Goal: Task Accomplishment & Management: Complete application form

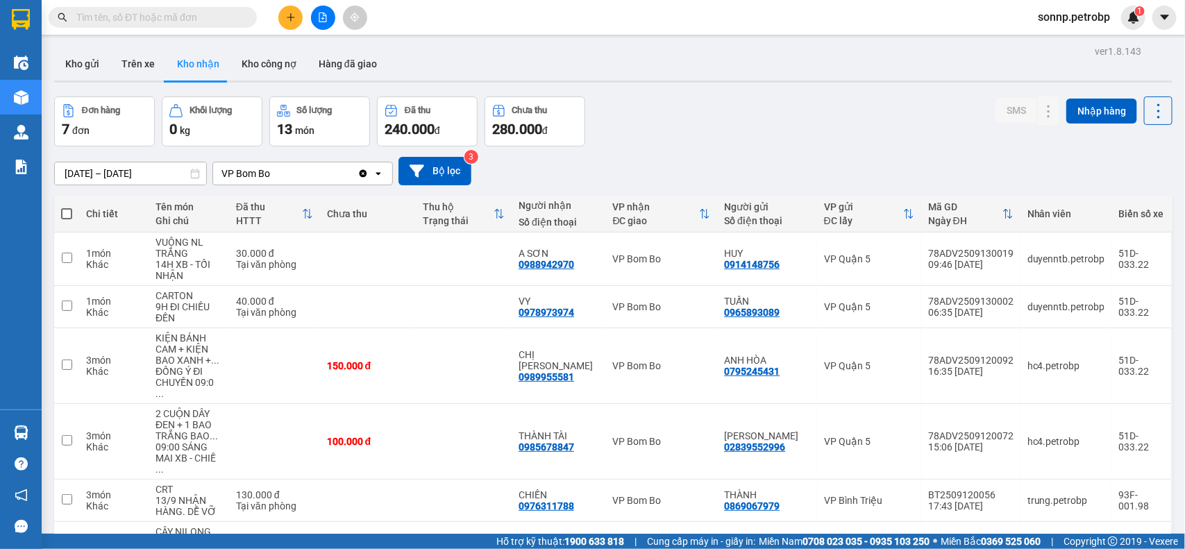
scroll to position [87, 0]
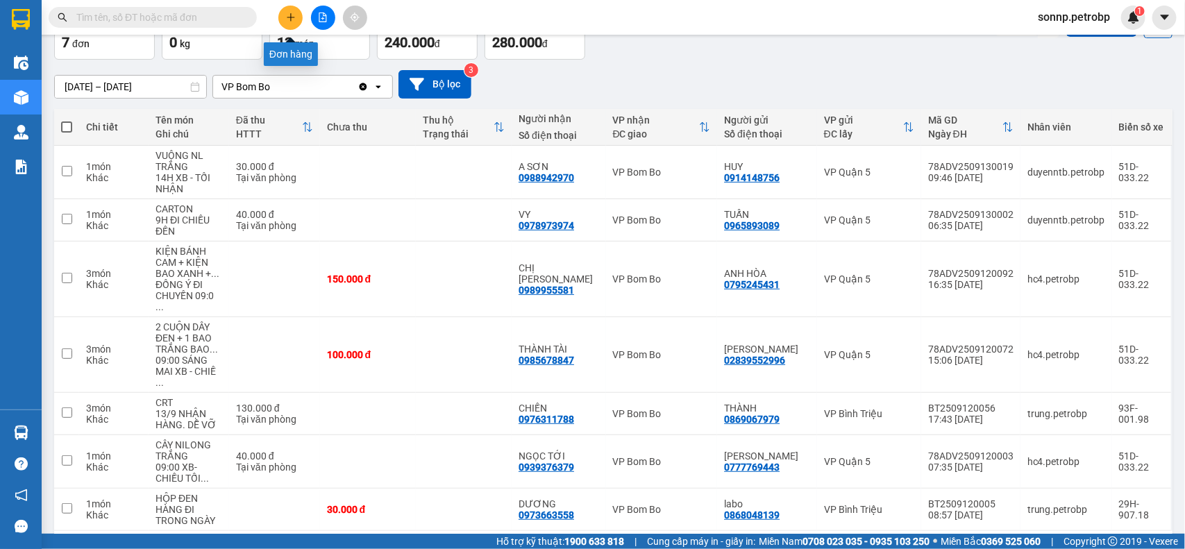
click at [292, 15] on icon "plus" at bounding box center [291, 17] width 10 height 10
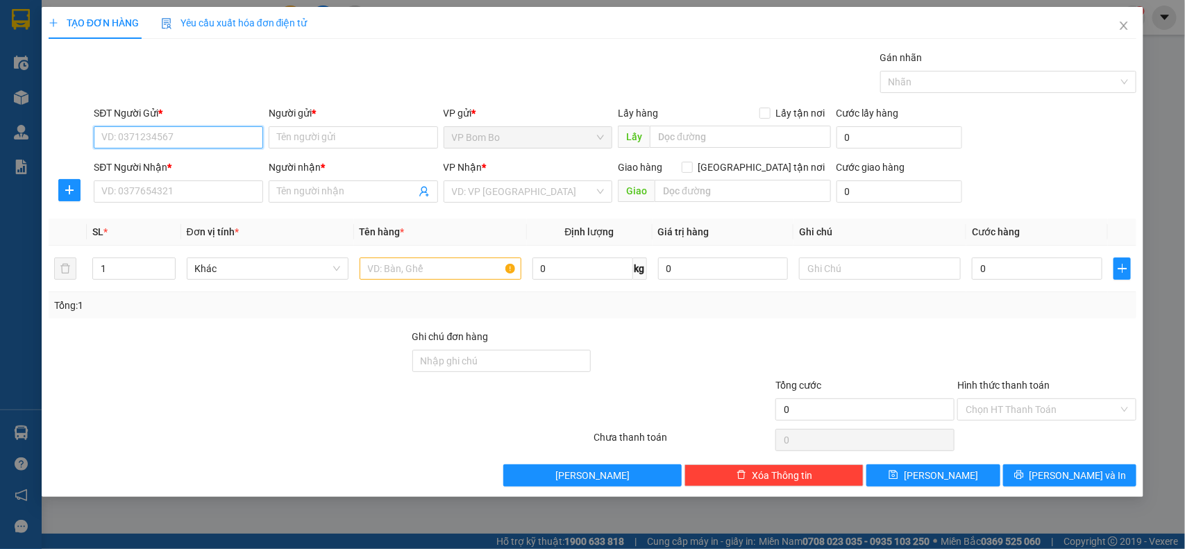
click at [171, 139] on input "SĐT Người Gửi *" at bounding box center [178, 137] width 169 height 22
type input "0976311788"
click at [174, 167] on div "0976311788 - CHIẾN" at bounding box center [178, 165] width 153 height 15
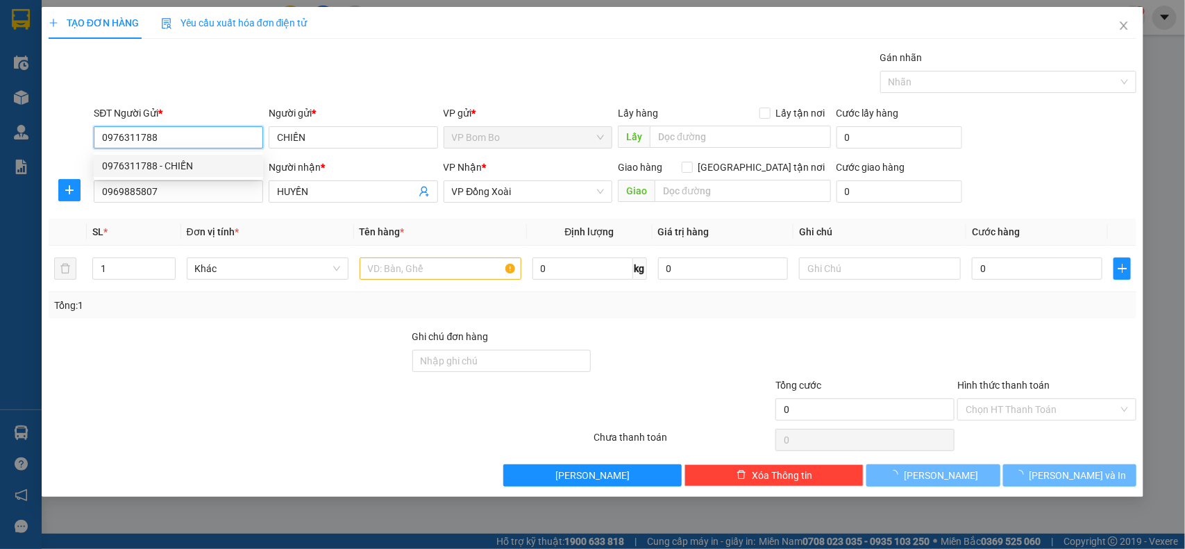
type input "CHIẾN"
type input "0969885807"
type input "HUYỀN"
type input "30.000"
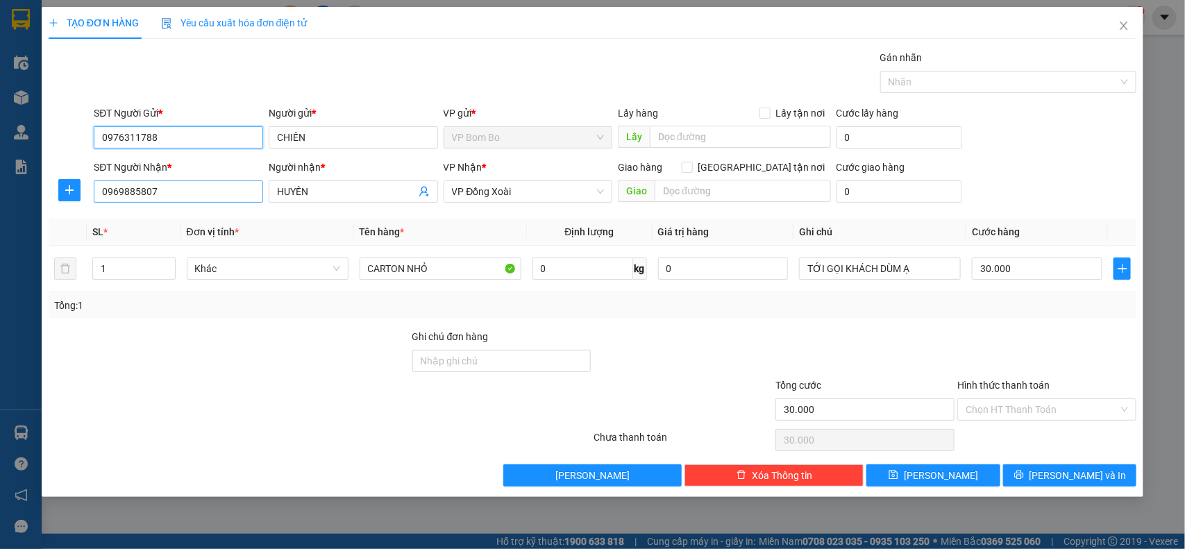
type input "0976311788"
click at [206, 189] on input "0969885807" at bounding box center [178, 191] width 169 height 22
type input "0"
type input "0984234273"
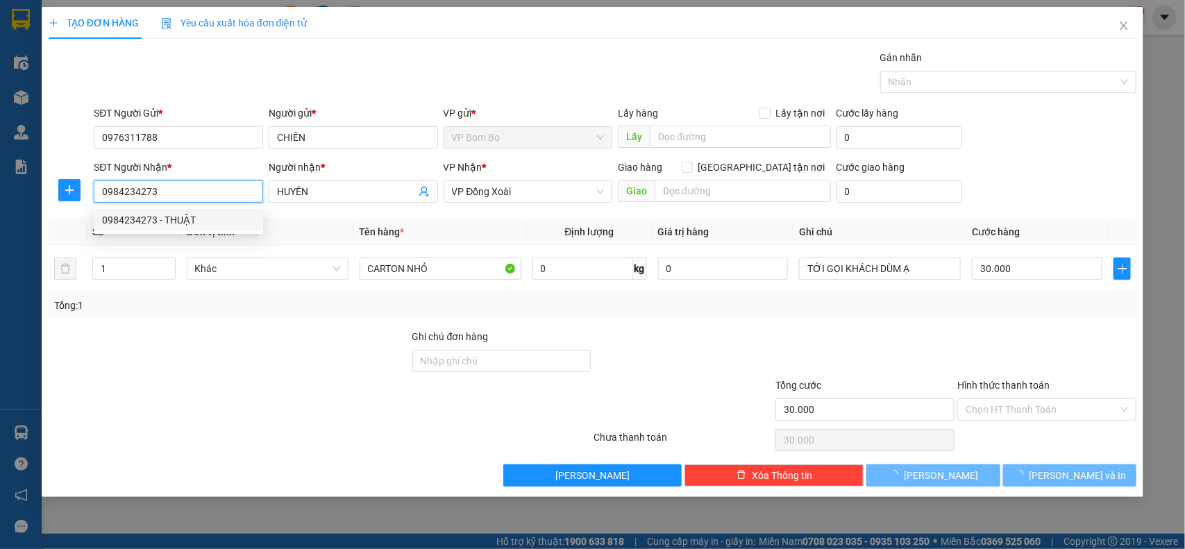
click at [189, 219] on div "0984234273 - THUẬT" at bounding box center [178, 219] width 153 height 15
type input "THUẬT"
type input "40.000"
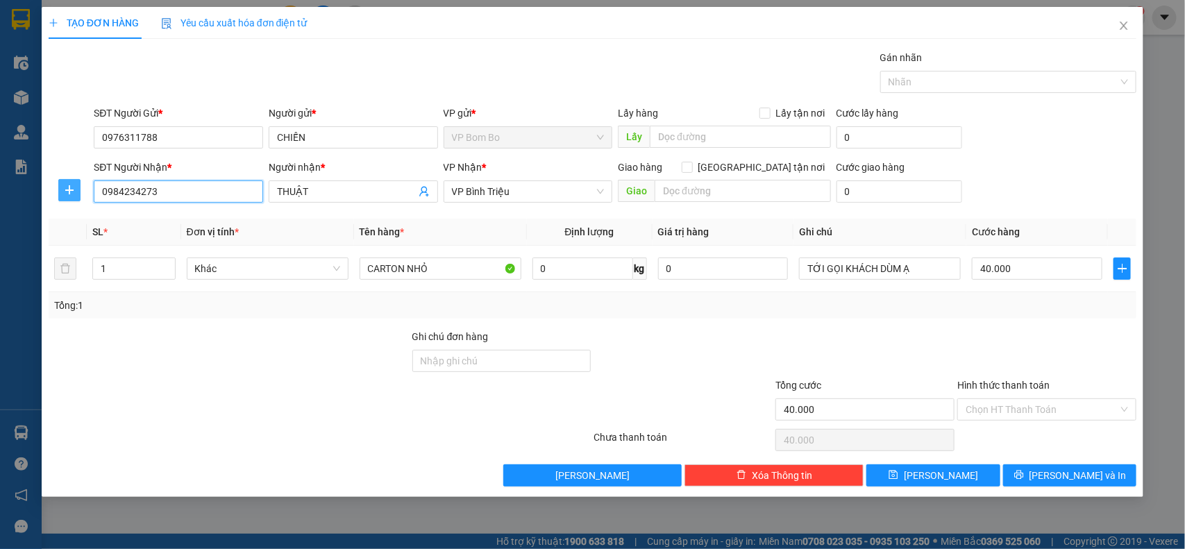
type input "0984234273"
click at [63, 185] on span "plus" at bounding box center [69, 190] width 21 height 11
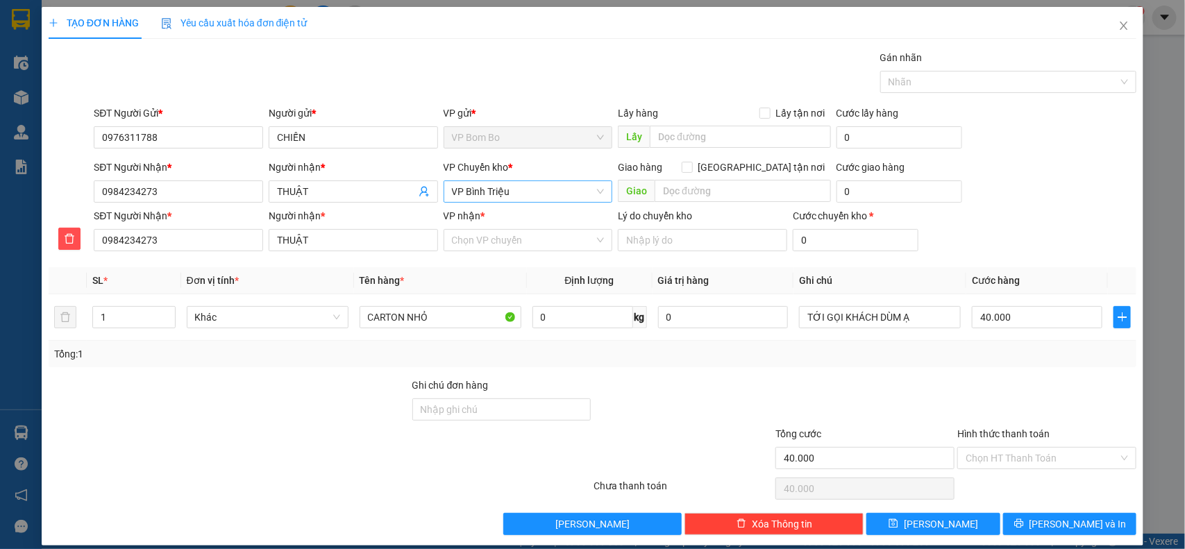
click at [578, 192] on span "VP Bình Triệu" at bounding box center [528, 191] width 153 height 21
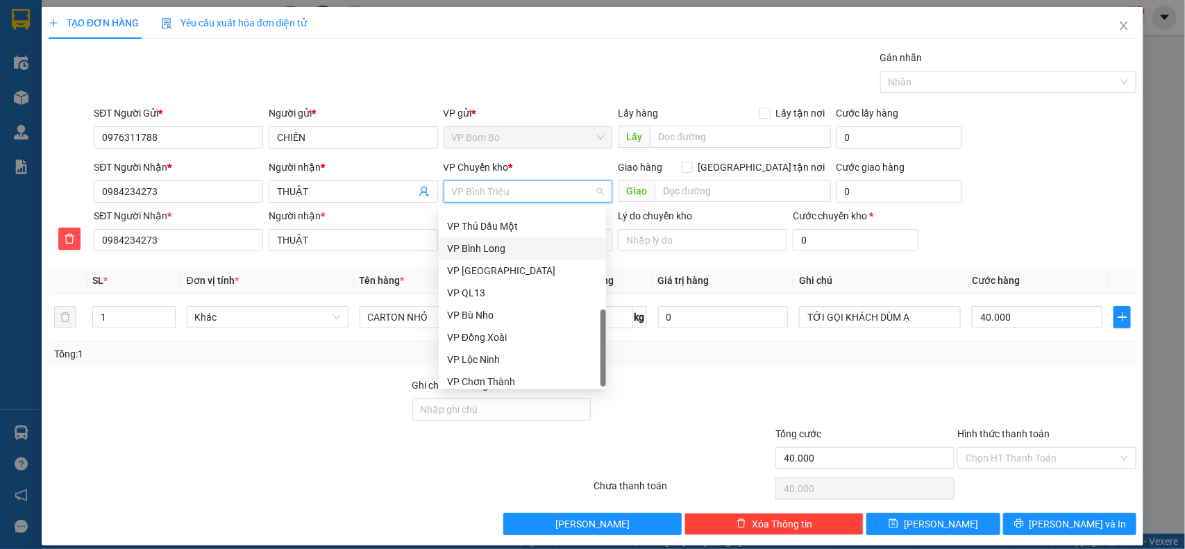
scroll to position [333, 0]
click at [356, 415] on div at bounding box center [229, 402] width 364 height 49
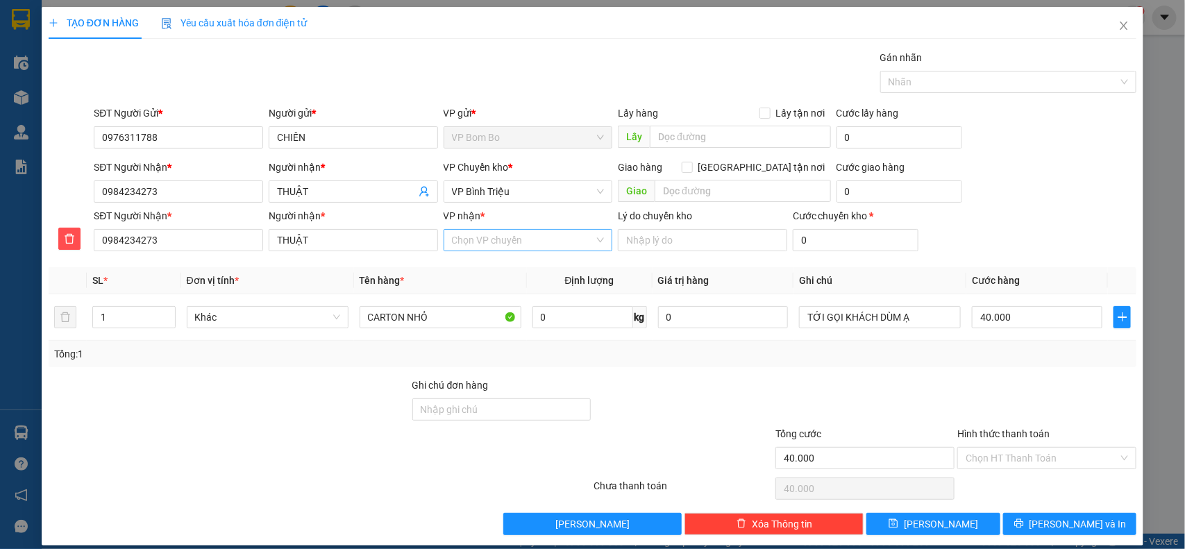
click at [507, 248] on input "VP nhận *" at bounding box center [523, 240] width 143 height 21
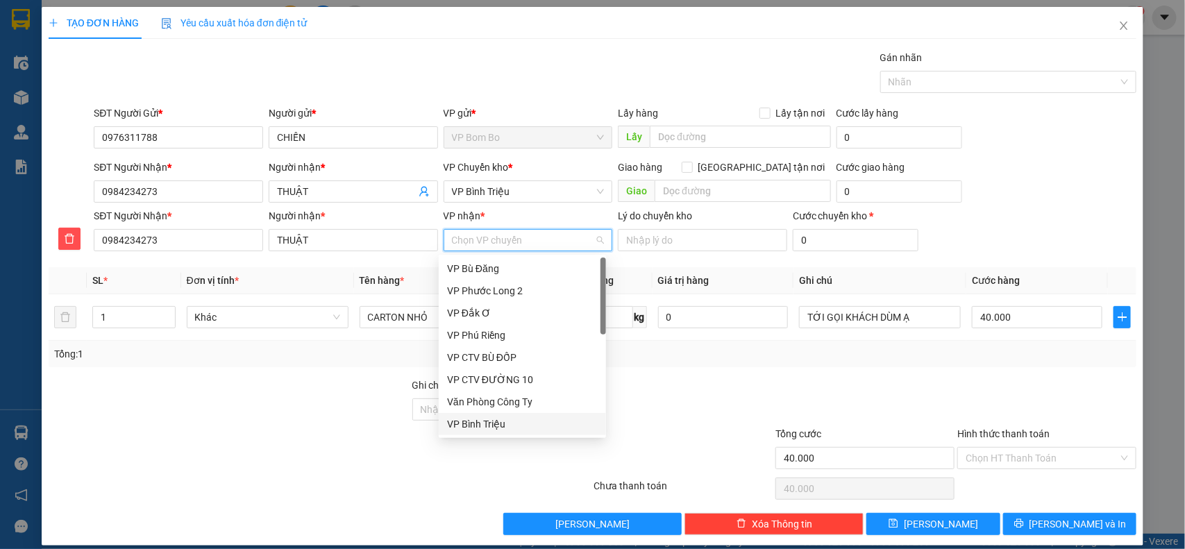
click at [475, 424] on div "VP Bình Triệu" at bounding box center [522, 423] width 151 height 15
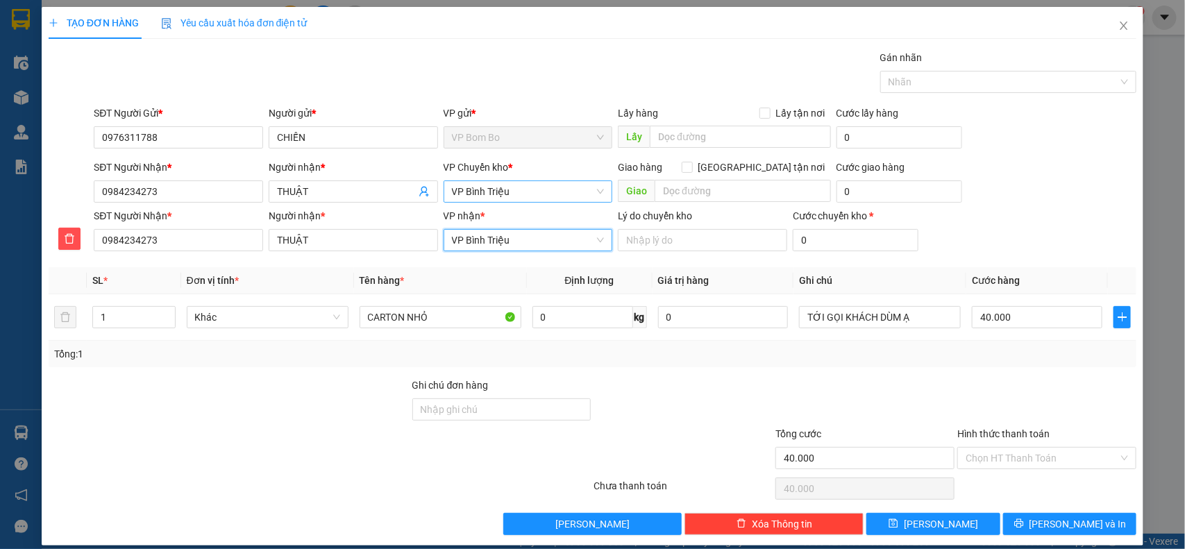
click at [514, 198] on span "VP Bình Triệu" at bounding box center [528, 191] width 153 height 21
type input "D"
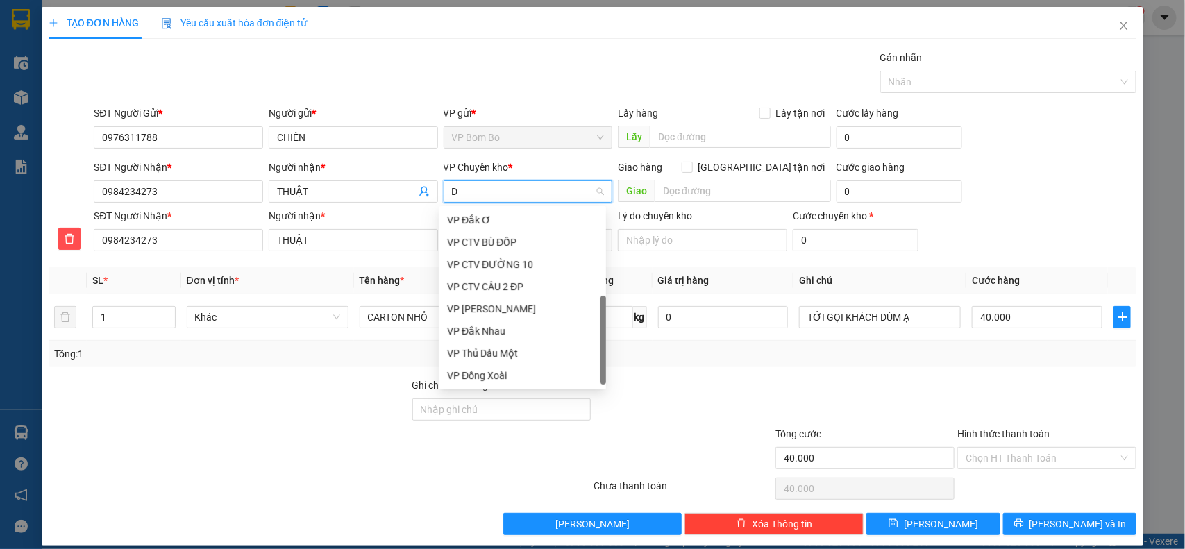
scroll to position [22, 0]
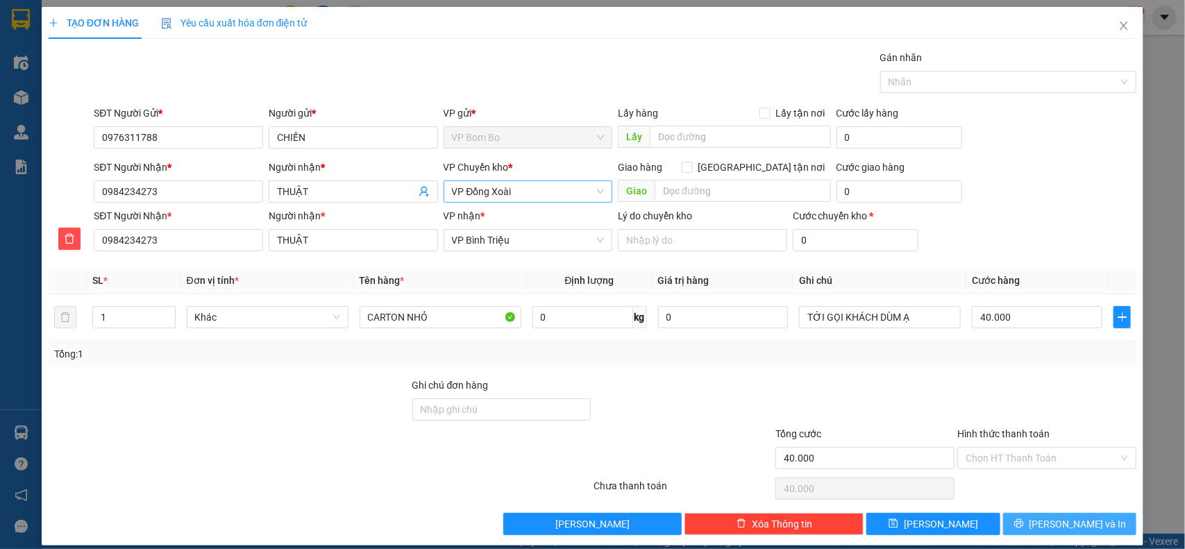
click at [1093, 522] on button "[PERSON_NAME] và In" at bounding box center [1069, 524] width 133 height 22
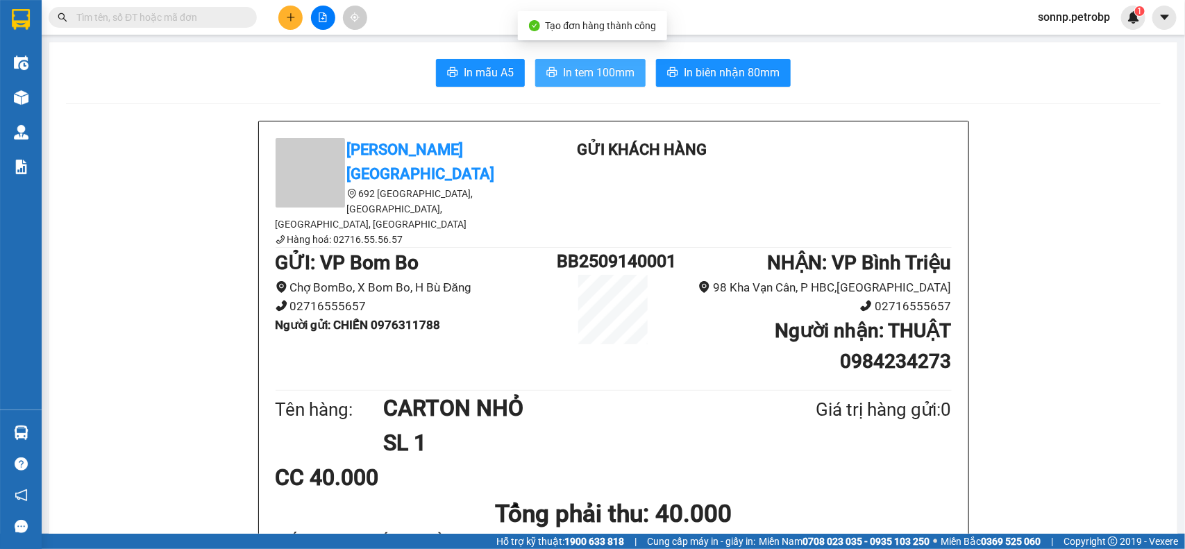
click at [623, 77] on span "In tem 100mm" at bounding box center [598, 72] width 71 height 17
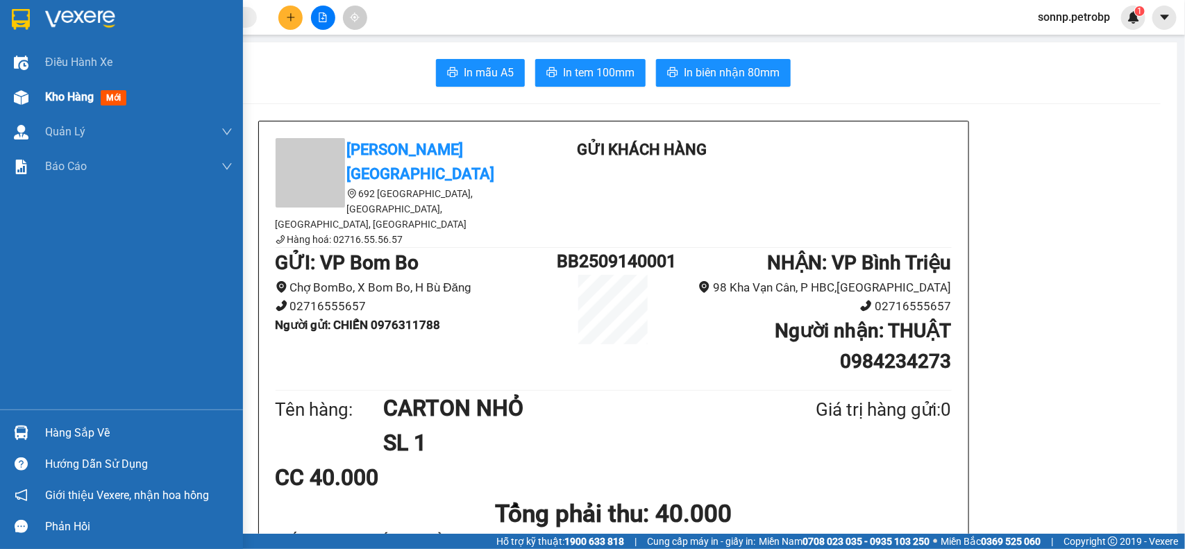
click at [44, 94] on div "Kho hàng mới" at bounding box center [121, 97] width 243 height 35
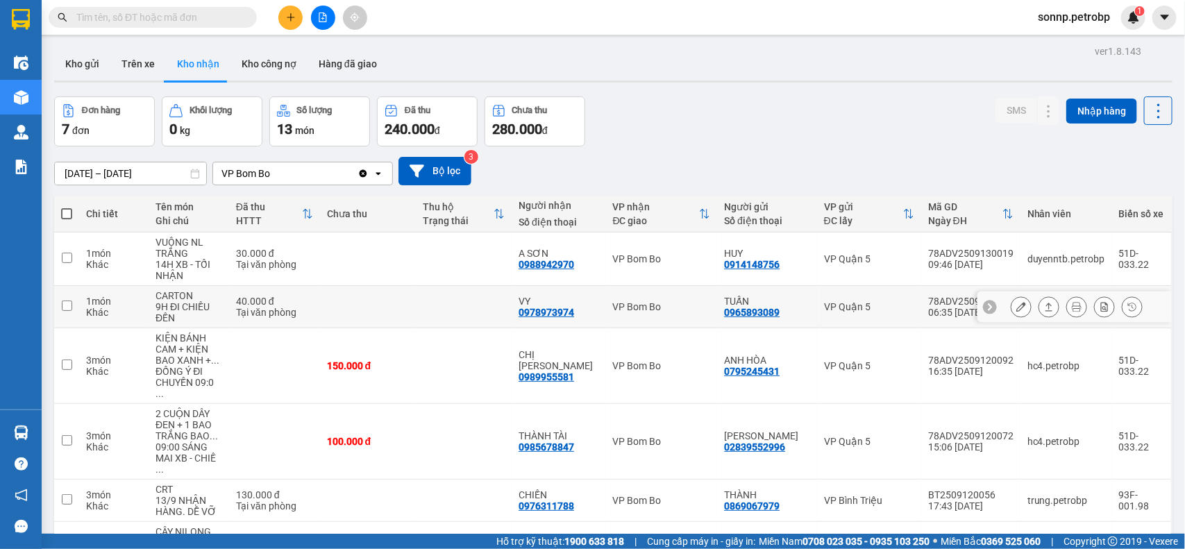
scroll to position [120, 0]
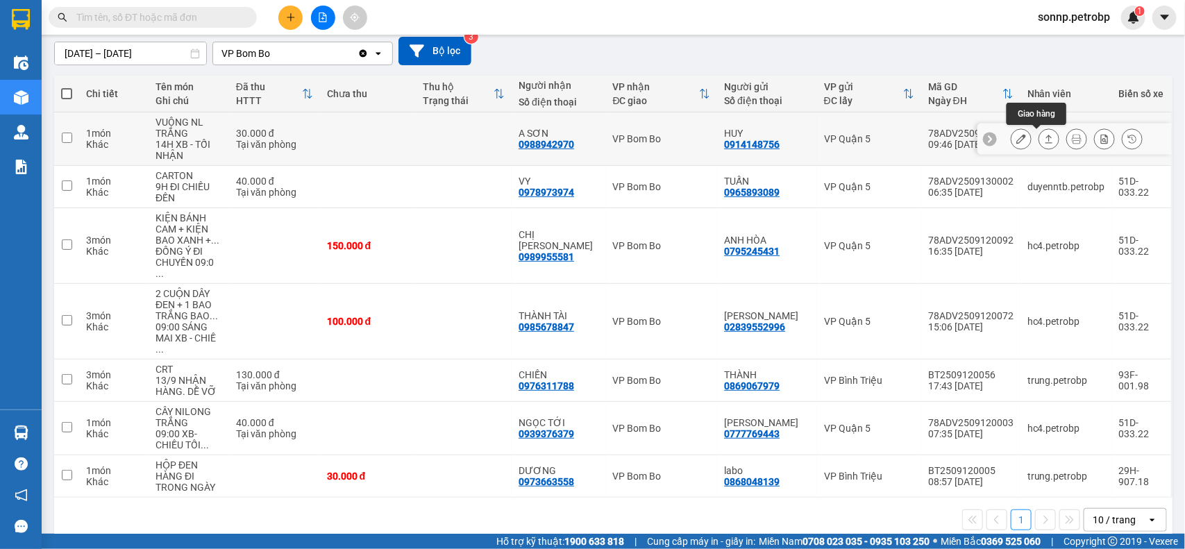
click at [1044, 140] on icon at bounding box center [1049, 139] width 10 height 10
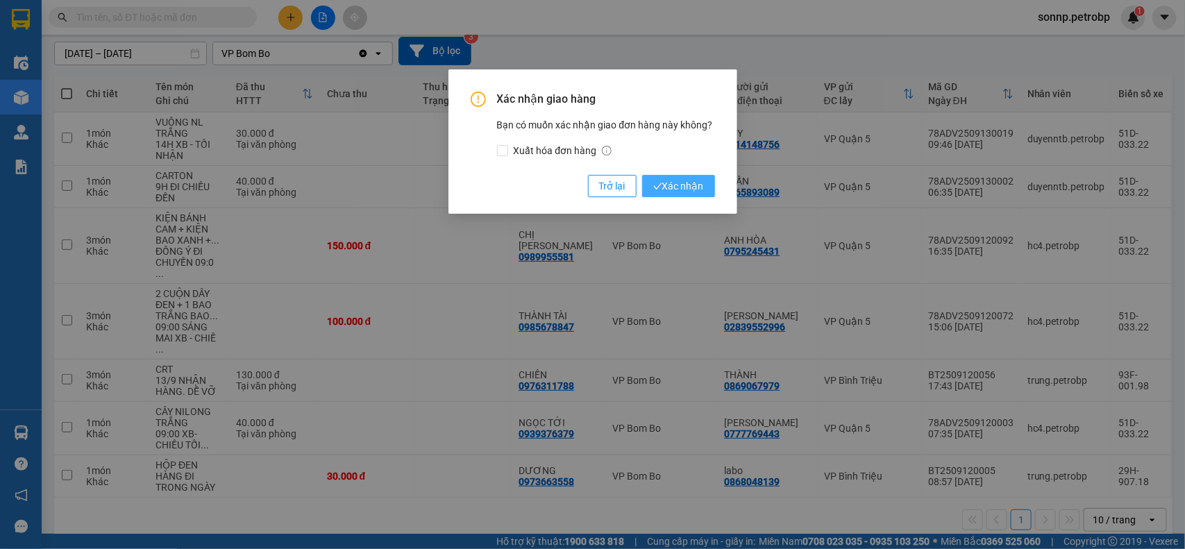
click at [672, 182] on span "Xác nhận" at bounding box center [678, 185] width 51 height 15
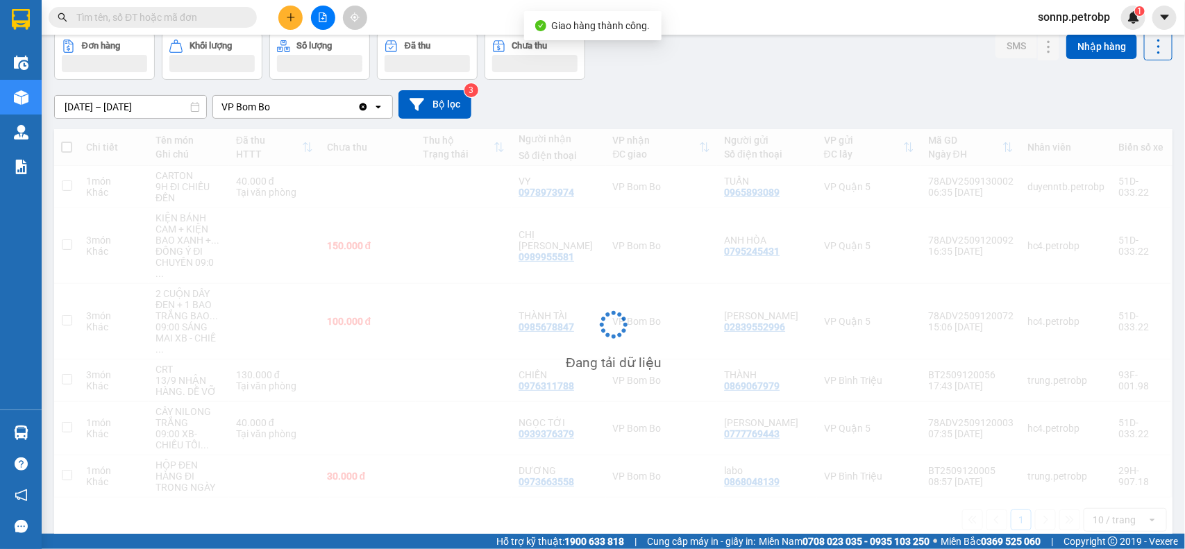
scroll to position [67, 0]
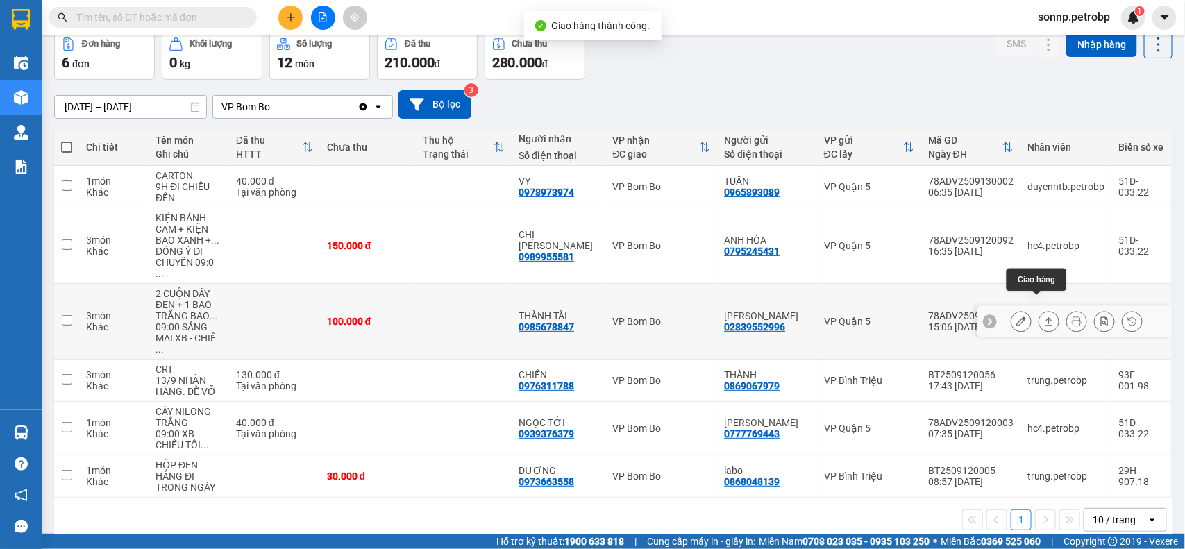
click at [1039, 310] on button at bounding box center [1048, 322] width 19 height 24
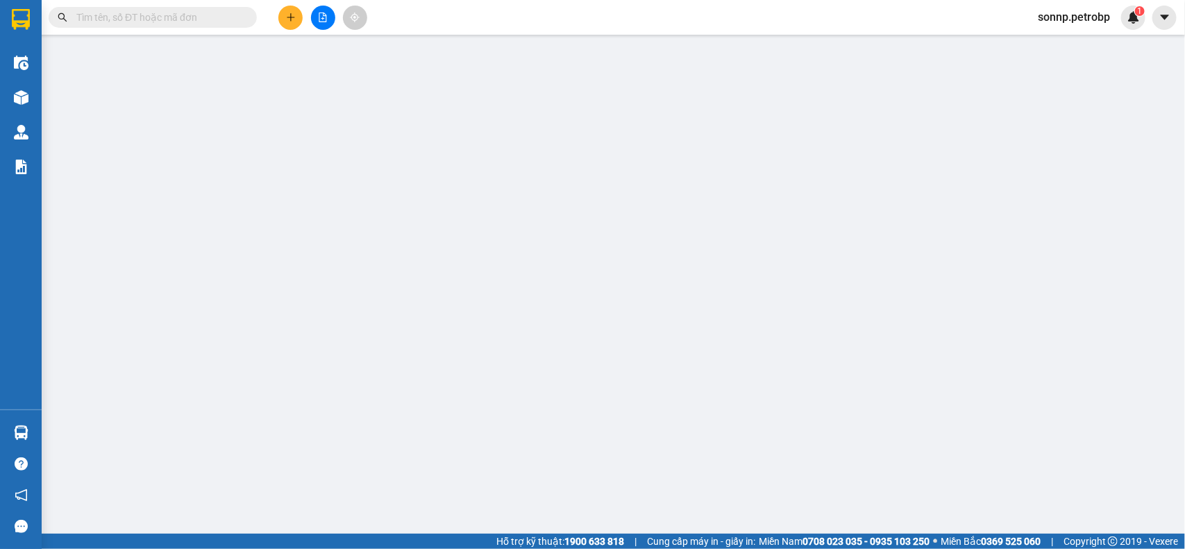
type input "02839552996"
type input "[PERSON_NAME]"
type input "0985678847"
type input "THÀNH TÀI"
type input "100.000"
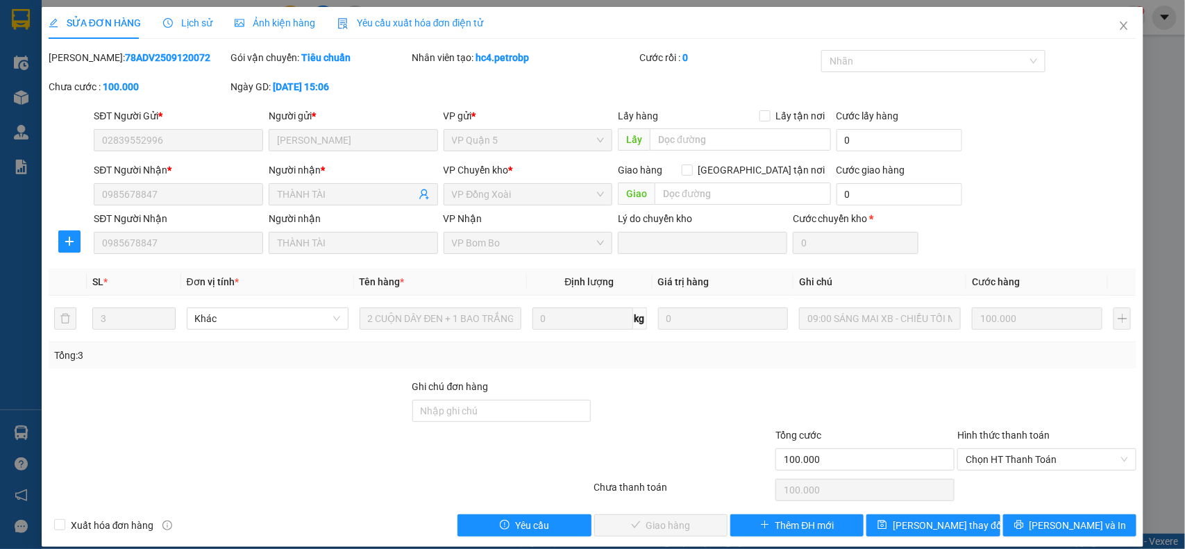
drag, startPoint x: 178, startPoint y: 52, endPoint x: 195, endPoint y: 62, distance: 19.6
click at [195, 62] on div "[PERSON_NAME]: 78ADV2509120072" at bounding box center [138, 57] width 179 height 15
click at [986, 462] on span "Chọn HT Thanh Toán" at bounding box center [1046, 459] width 162 height 21
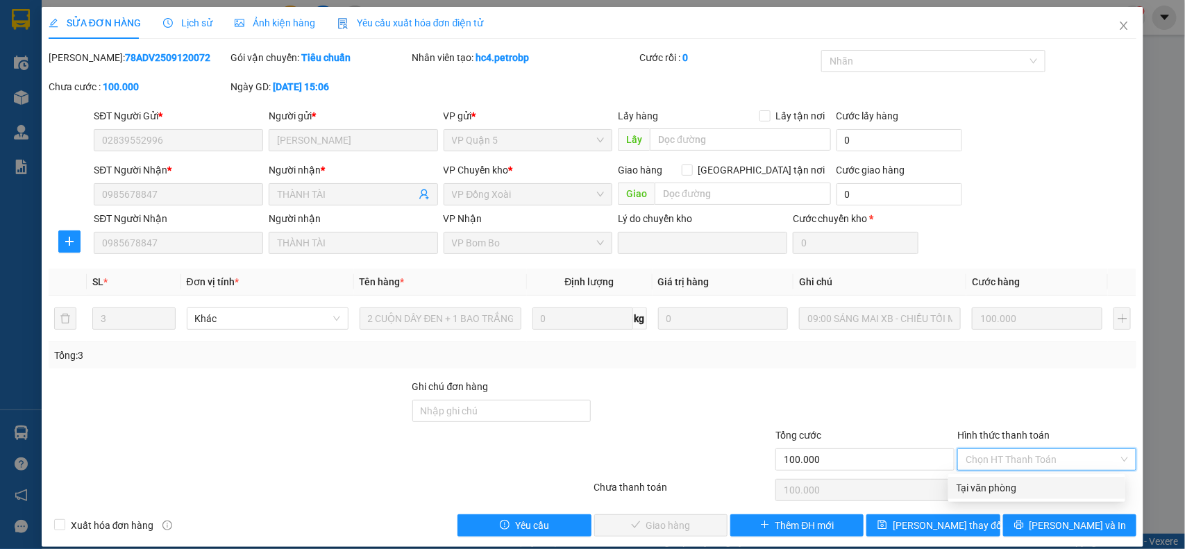
click at [992, 486] on div "Tại văn phòng" at bounding box center [1036, 487] width 160 height 15
type input "0"
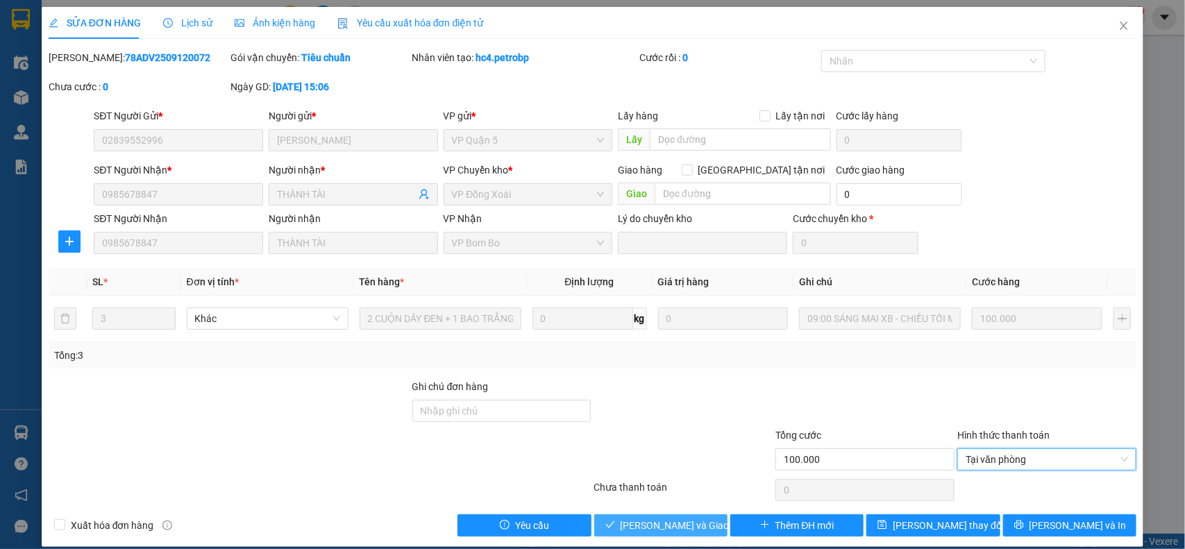
click at [663, 518] on span "[PERSON_NAME] và Giao hàng" at bounding box center [686, 525] width 133 height 15
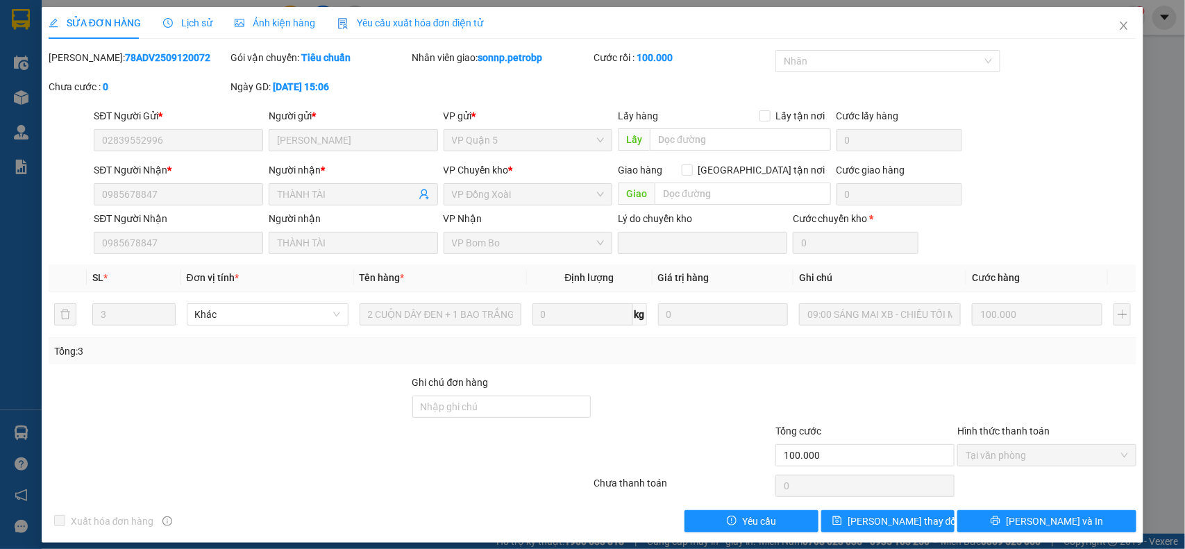
drag, startPoint x: 189, startPoint y: 60, endPoint x: 83, endPoint y: 58, distance: 105.5
click at [83, 58] on div "[PERSON_NAME]: 78ADV2509120072" at bounding box center [138, 57] width 179 height 15
copy b "78ADV2509120072"
click at [1118, 26] on icon "close" at bounding box center [1123, 25] width 11 height 11
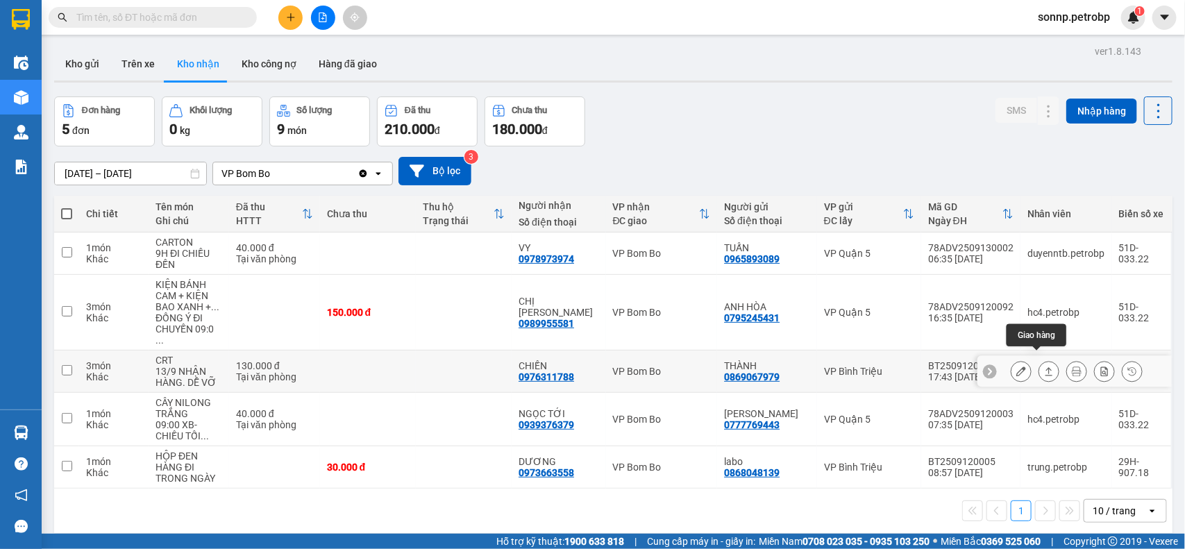
click at [1044, 366] on icon at bounding box center [1049, 371] width 10 height 10
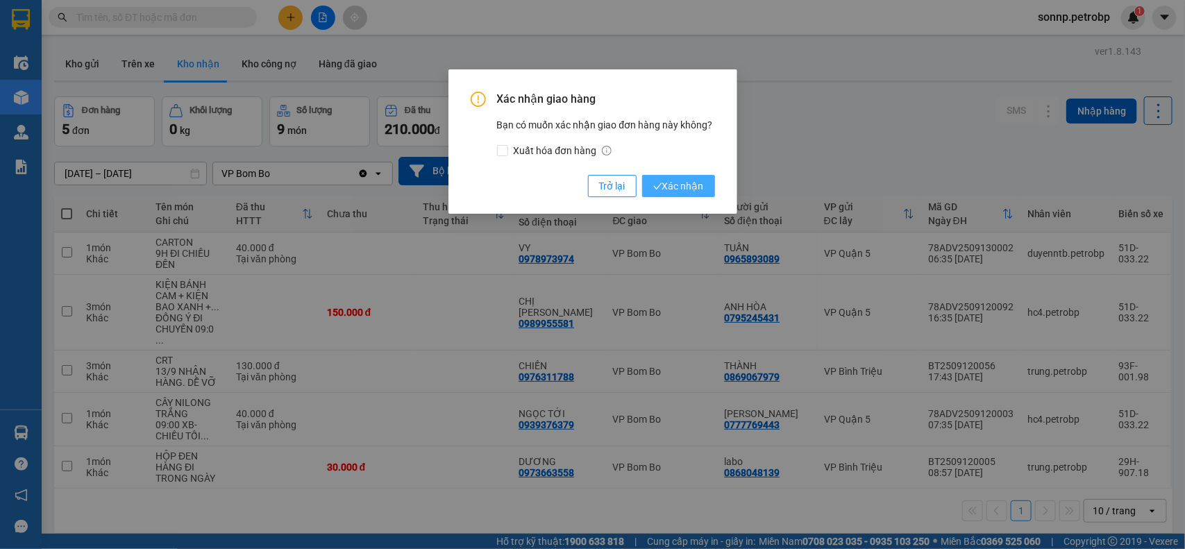
click at [693, 181] on span "Xác nhận" at bounding box center [678, 185] width 51 height 15
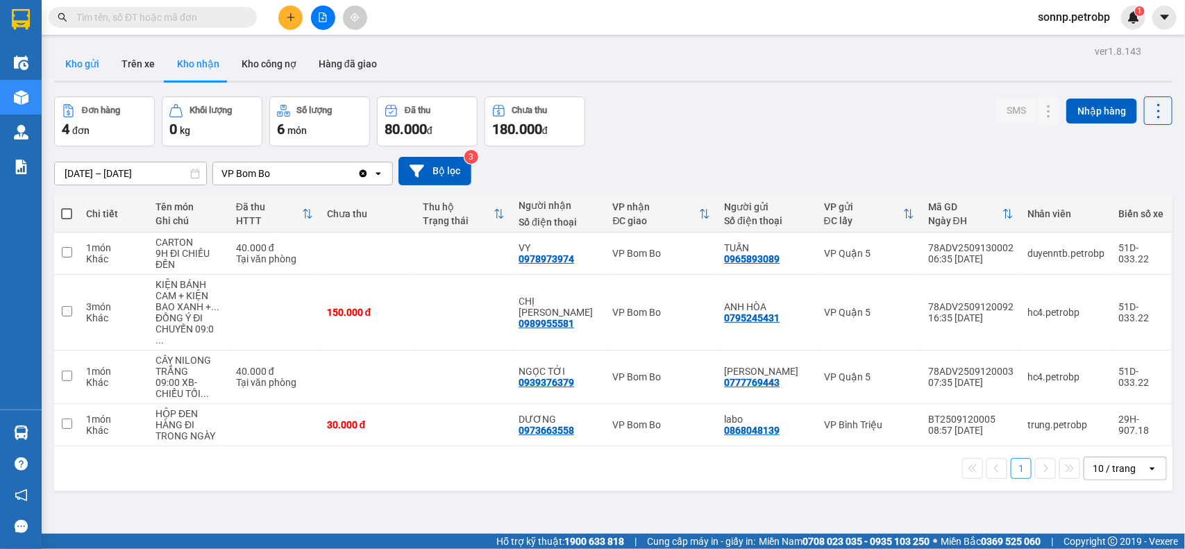
click at [75, 62] on button "Kho gửi" at bounding box center [82, 63] width 56 height 33
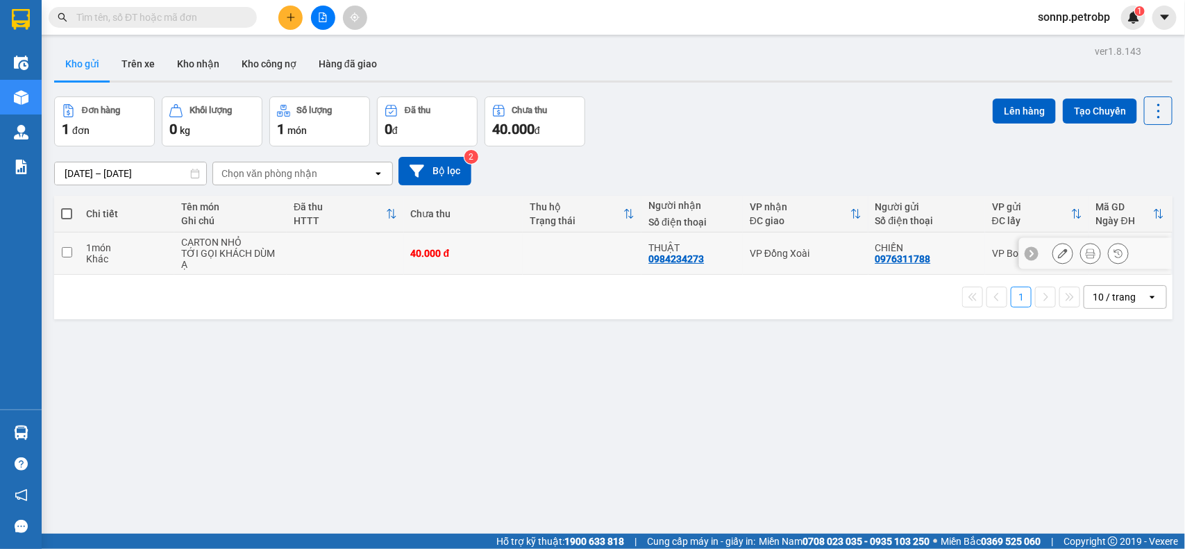
click at [512, 244] on td "40.000 đ" at bounding box center [463, 254] width 119 height 42
checkbox input "true"
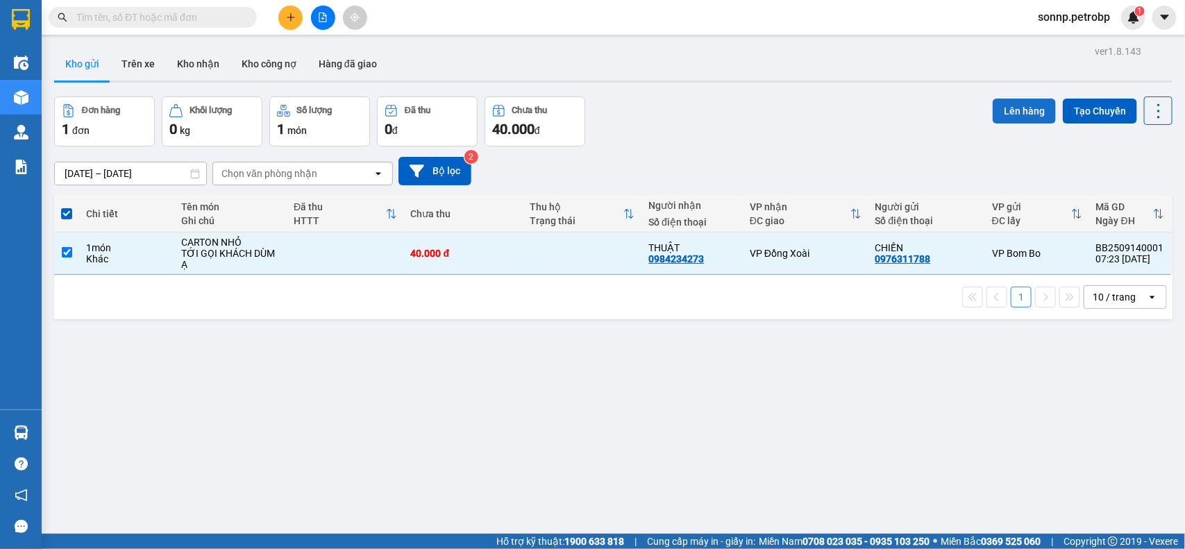
click at [1032, 113] on button "Lên hàng" at bounding box center [1023, 111] width 63 height 25
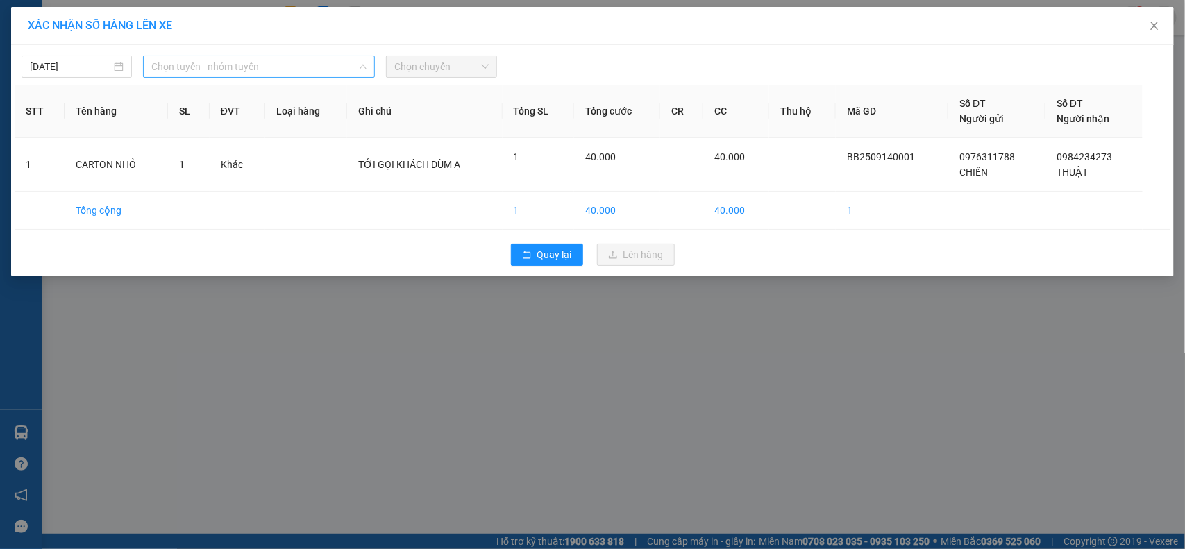
click at [312, 62] on span "Chọn tuyến - nhóm tuyến" at bounding box center [258, 66] width 215 height 21
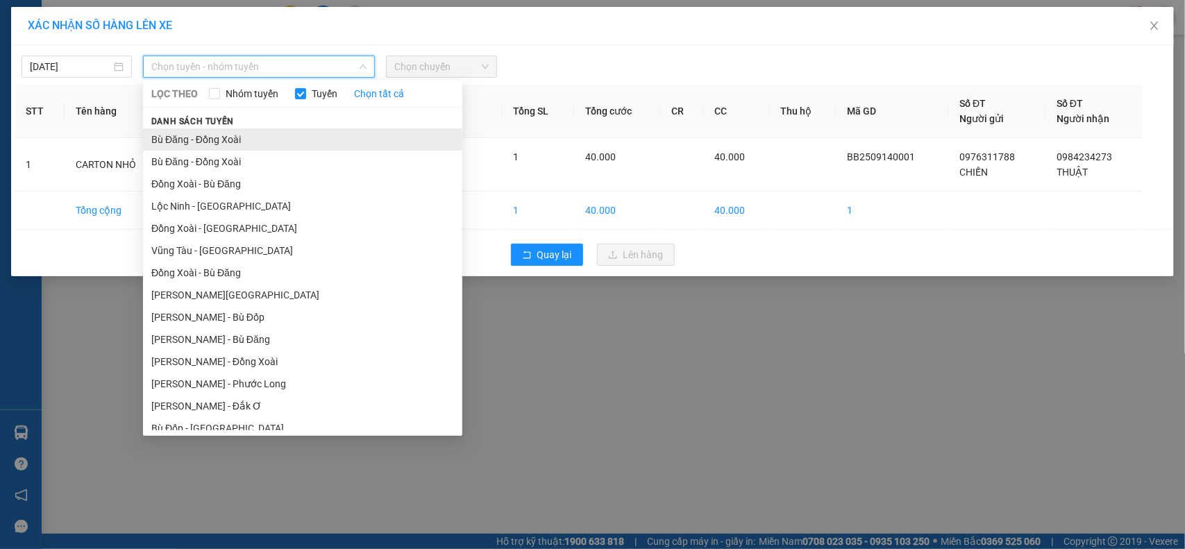
click at [250, 140] on li "Bù Đăng - Đồng Xoài" at bounding box center [302, 139] width 319 height 22
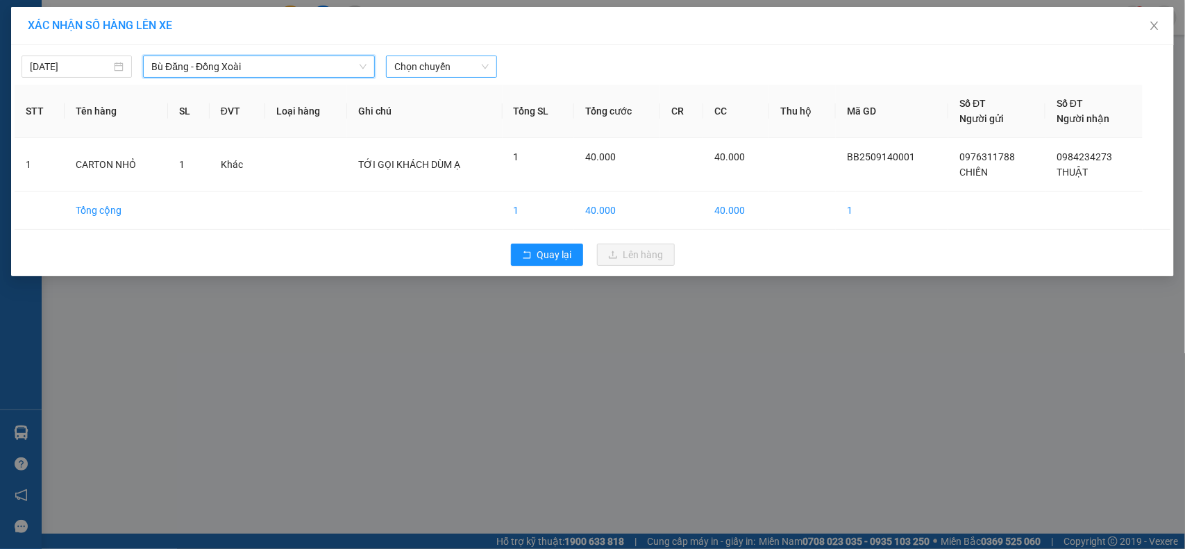
click at [420, 64] on span "Chọn chuyến" at bounding box center [441, 66] width 94 height 21
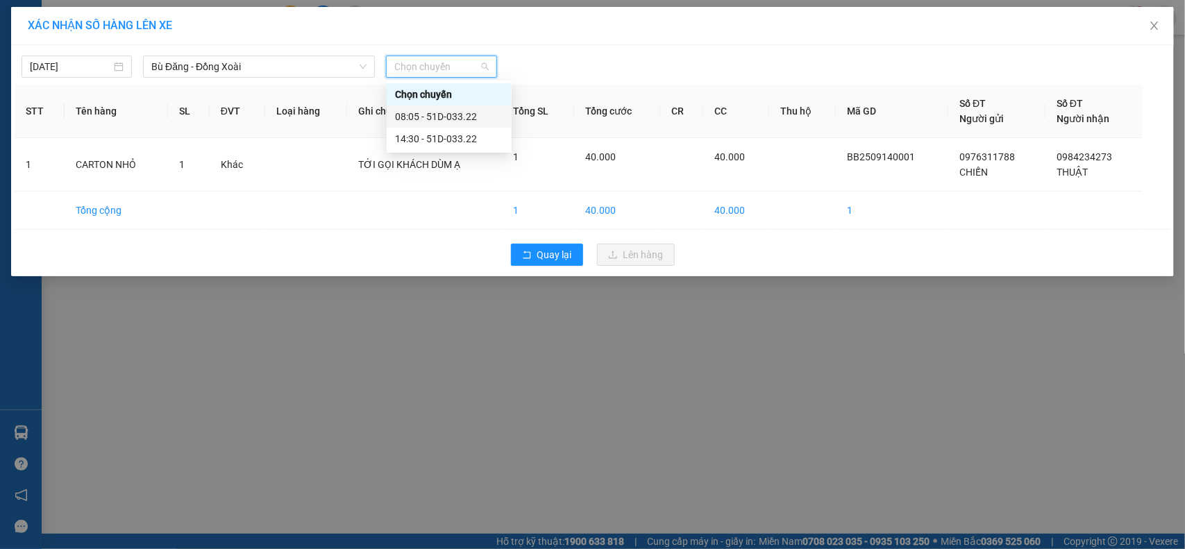
click at [431, 111] on div "08:05 - 51D-033.22" at bounding box center [449, 116] width 108 height 15
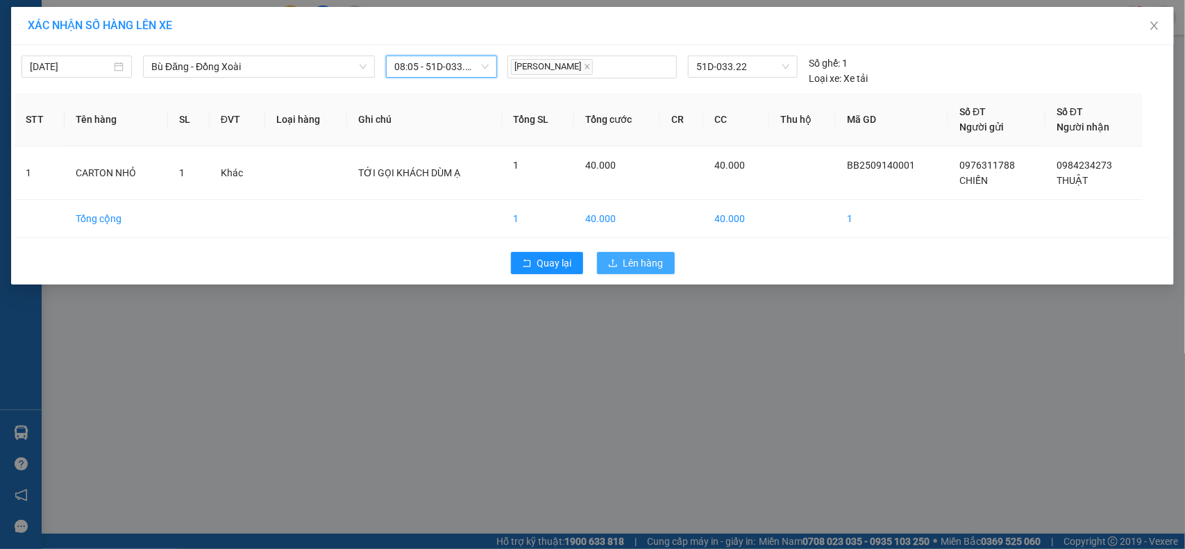
click at [643, 265] on span "Lên hàng" at bounding box center [643, 262] width 40 height 15
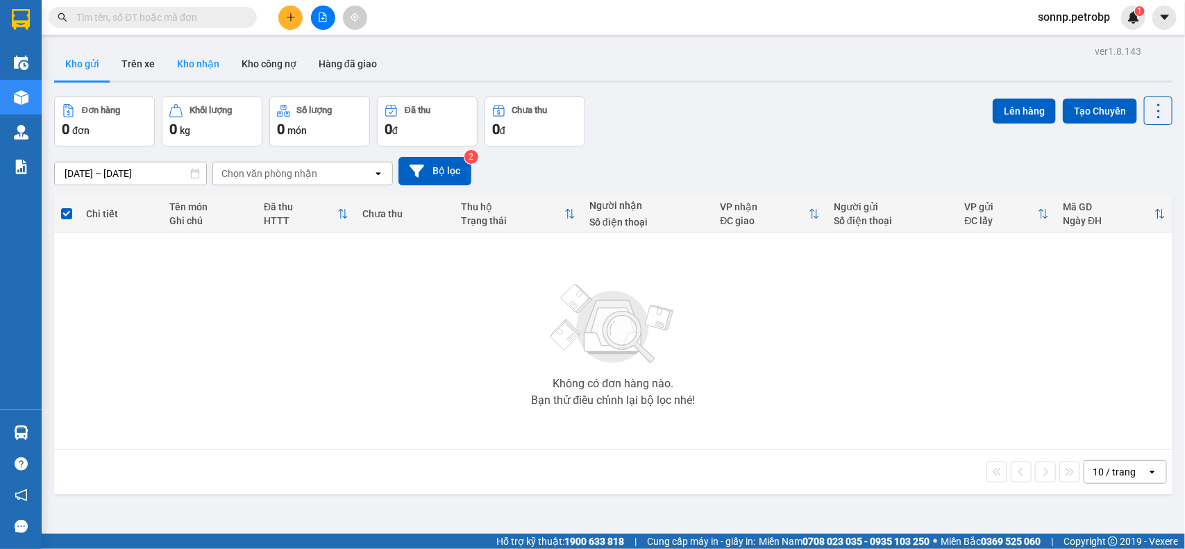
click at [208, 69] on button "Kho nhận" at bounding box center [198, 63] width 65 height 33
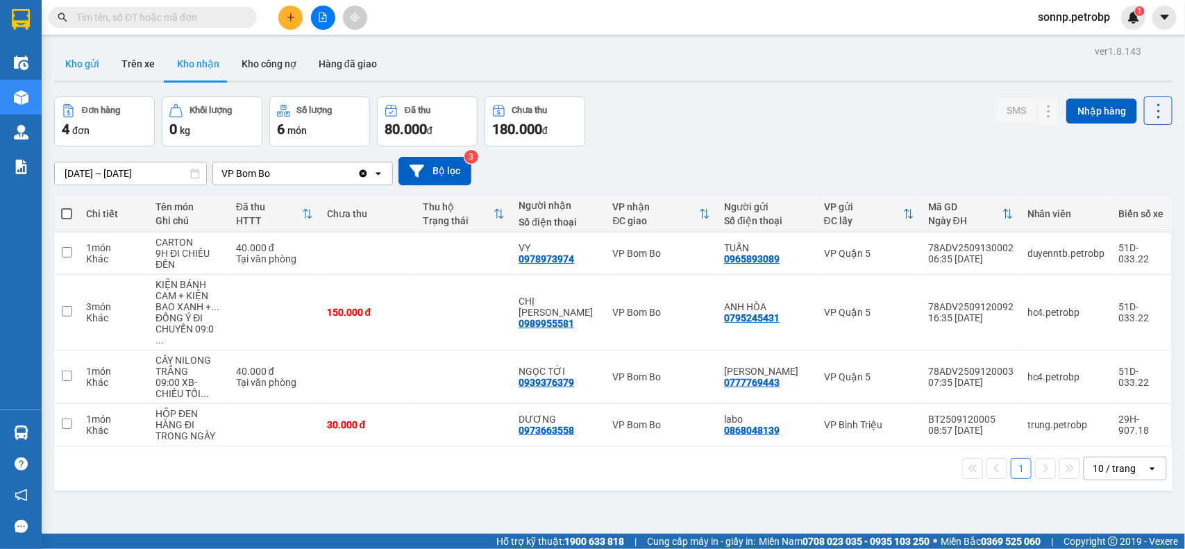
click at [97, 69] on button "Kho gửi" at bounding box center [82, 63] width 56 height 33
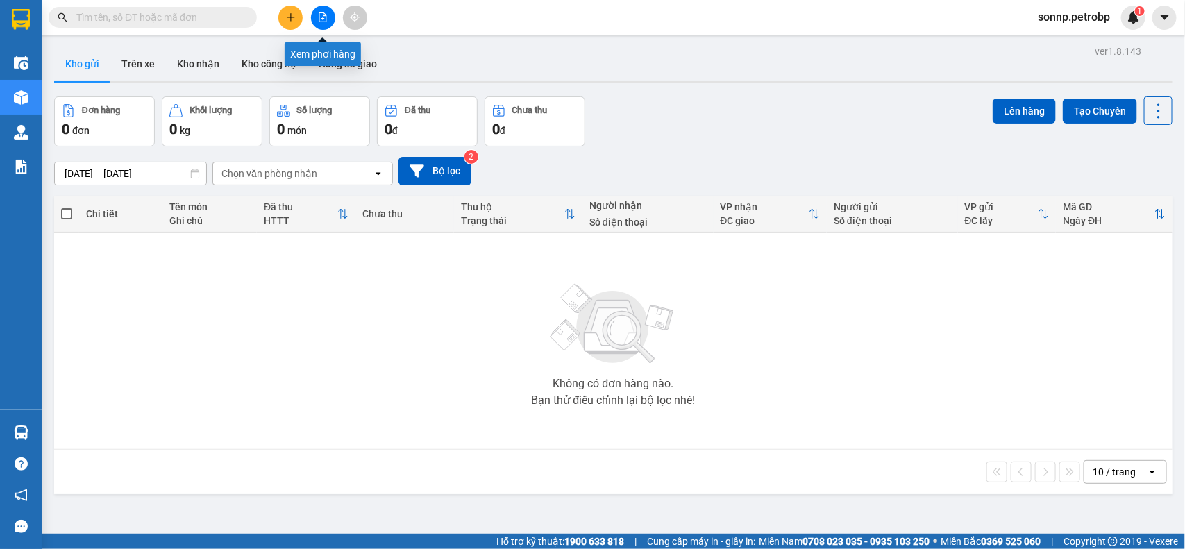
click at [324, 22] on button at bounding box center [323, 18] width 24 height 24
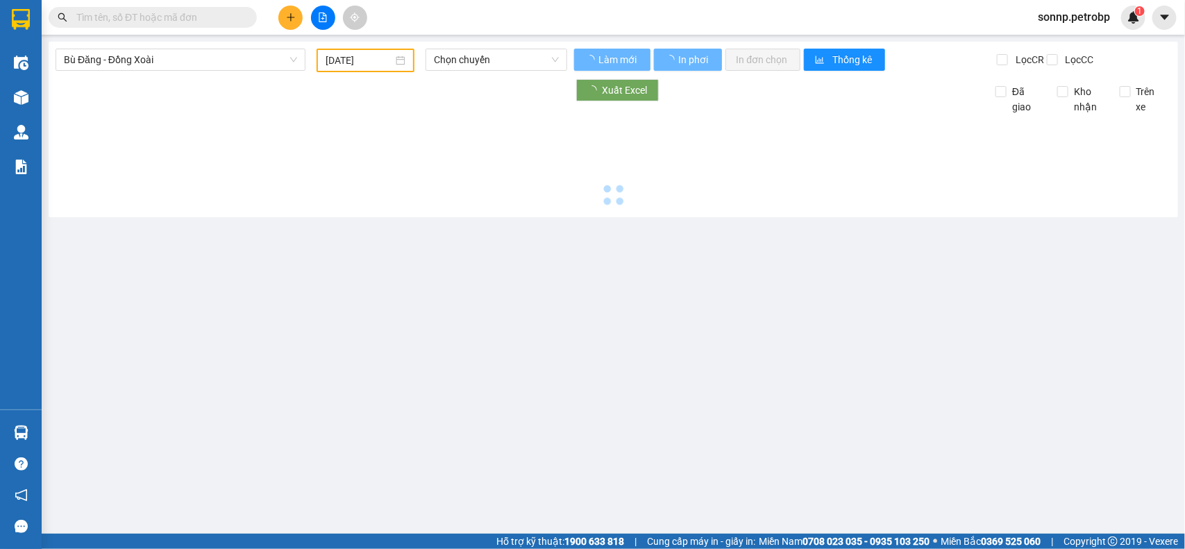
type input "[DATE]"
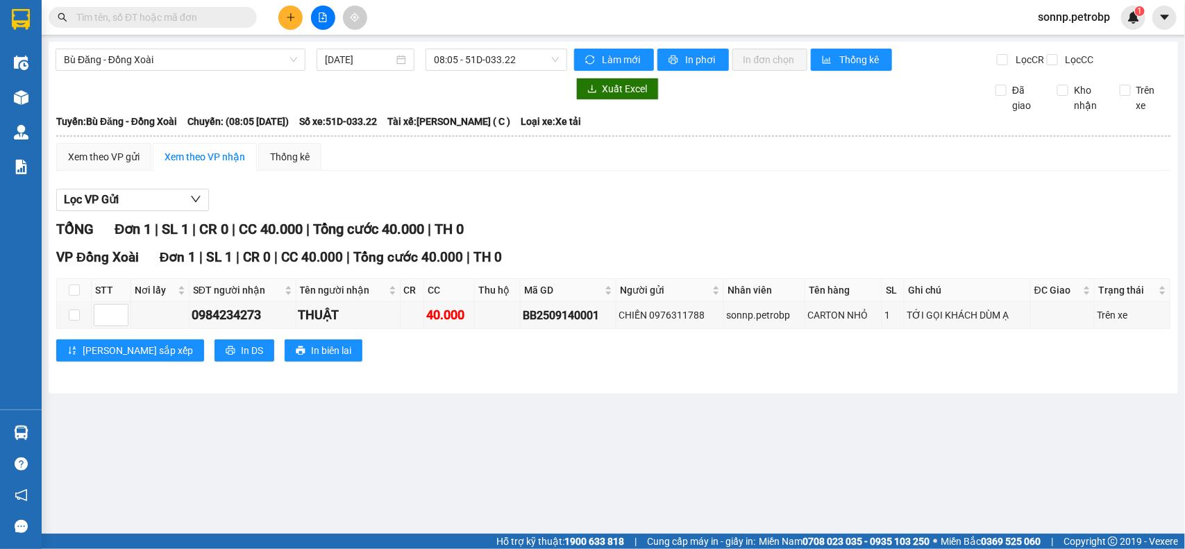
click at [289, 25] on button at bounding box center [290, 18] width 24 height 24
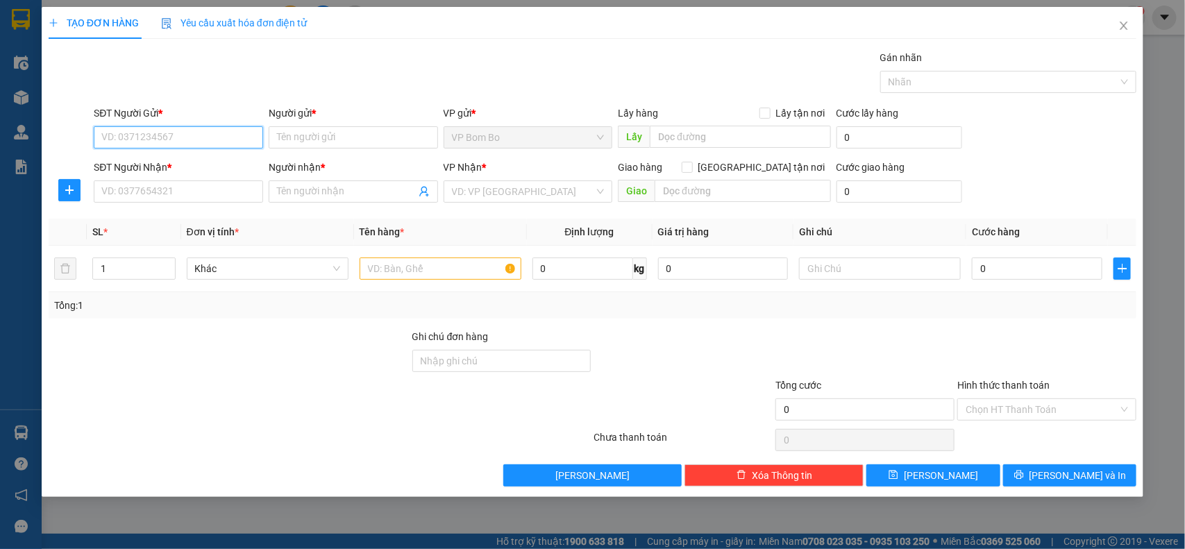
click at [167, 133] on input "SĐT Người Gửi *" at bounding box center [178, 137] width 169 height 22
click at [202, 164] on div "0988046877 - ÚT" at bounding box center [178, 165] width 153 height 15
type input "0988046877"
type input "ÚT"
type input "0969705129"
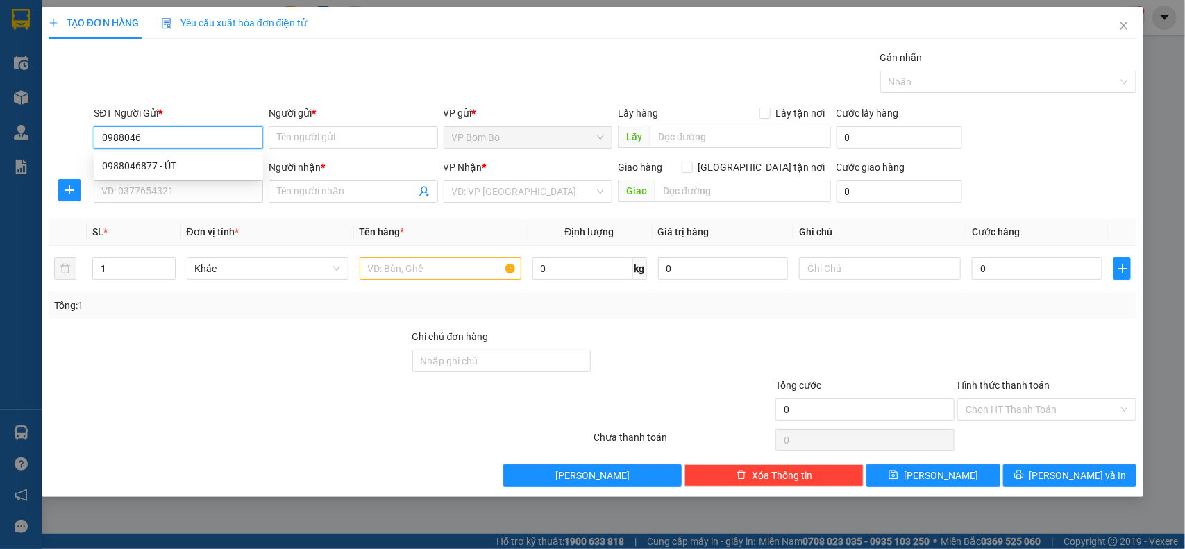
type input "YẾN"
type input "50.000"
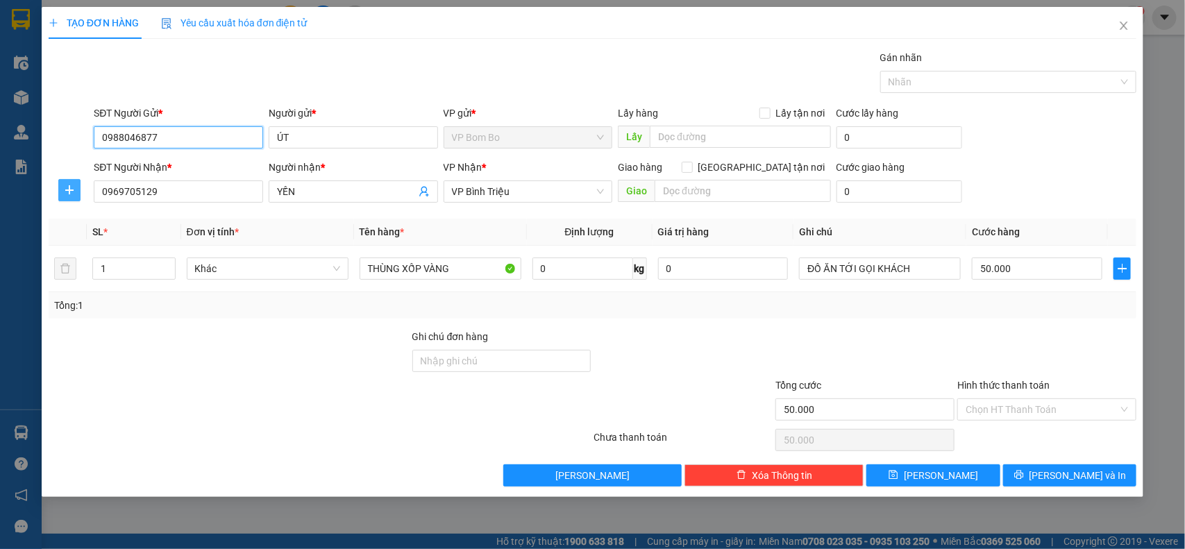
type input "0988046877"
click at [74, 198] on button "button" at bounding box center [69, 190] width 22 height 22
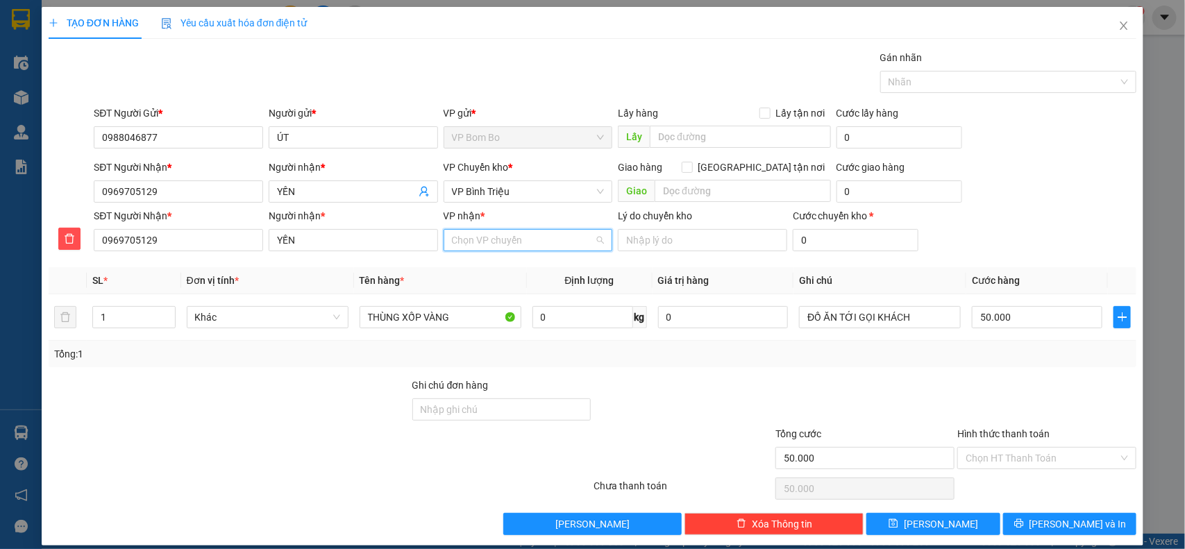
click at [559, 240] on input "VP nhận *" at bounding box center [523, 240] width 143 height 21
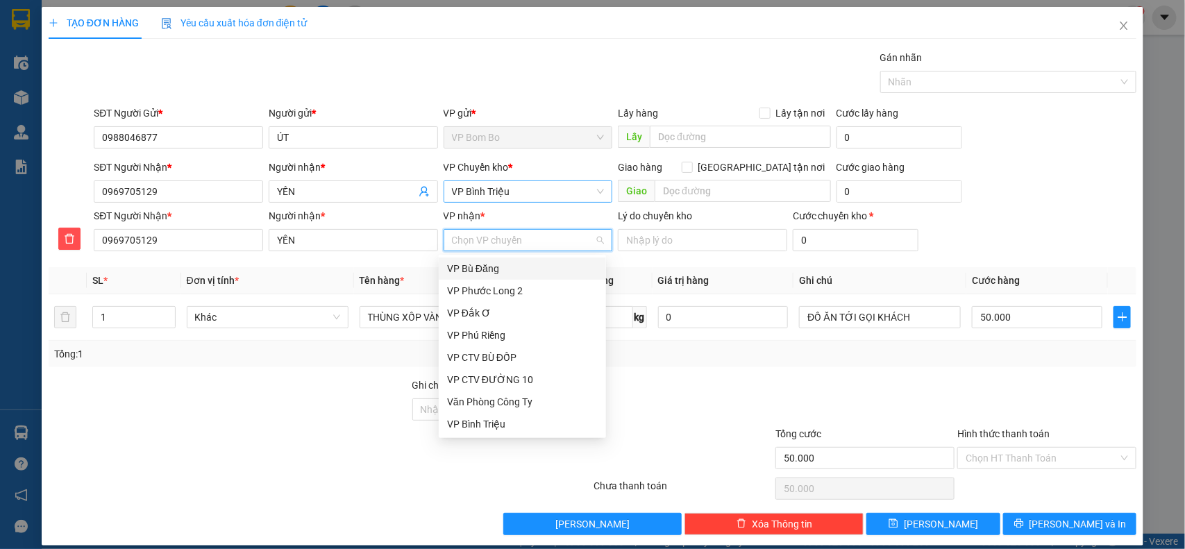
click at [534, 188] on span "VP Bình Triệu" at bounding box center [528, 191] width 153 height 21
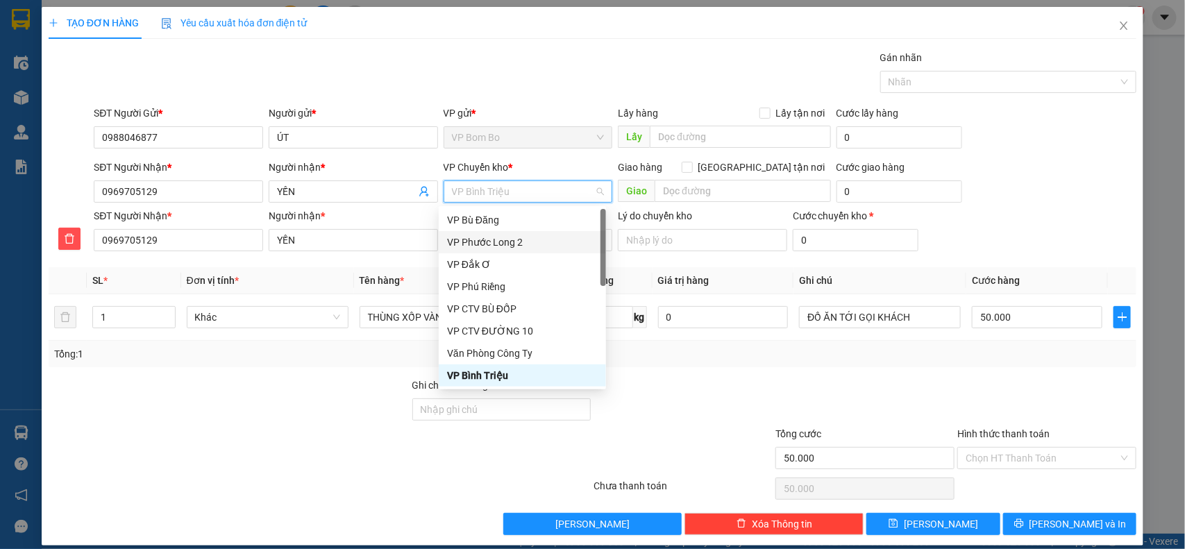
click at [321, 273] on th "Đơn vị tính *" at bounding box center [267, 280] width 173 height 27
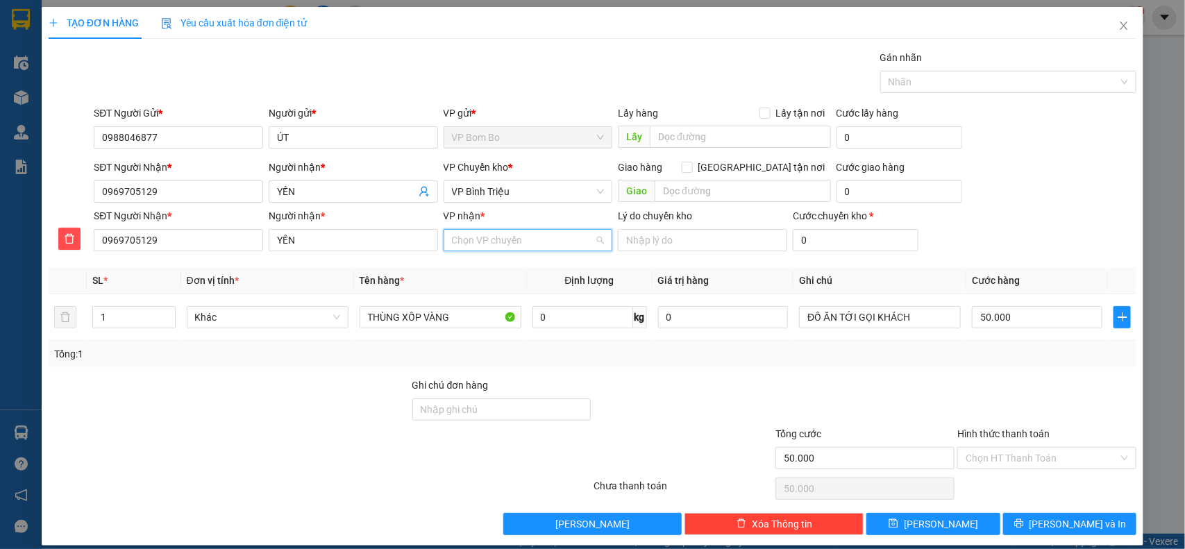
click at [521, 243] on input "VP nhận *" at bounding box center [523, 240] width 143 height 21
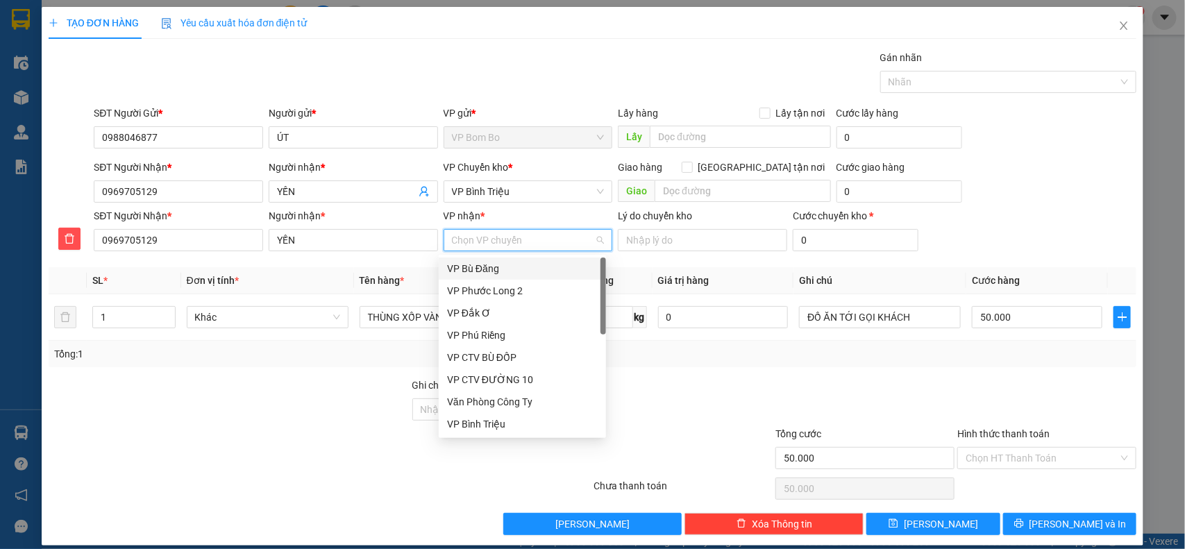
type input "B"
type input "Đ"
click at [518, 417] on div "VP Đồng Xoài" at bounding box center [522, 424] width 151 height 15
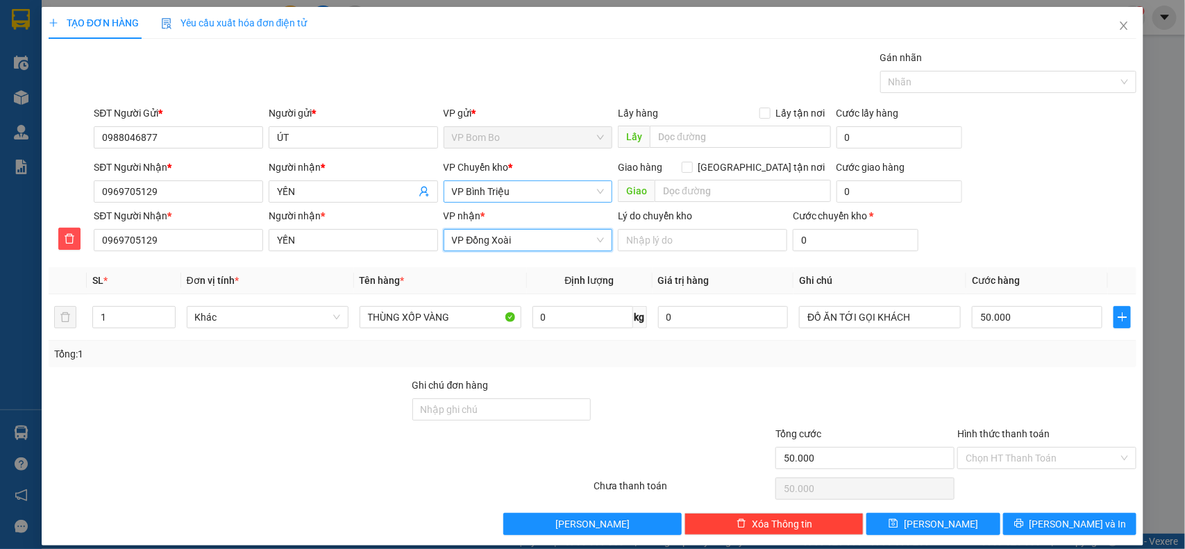
click at [543, 196] on span "VP Bình Triệu" at bounding box center [528, 191] width 153 height 21
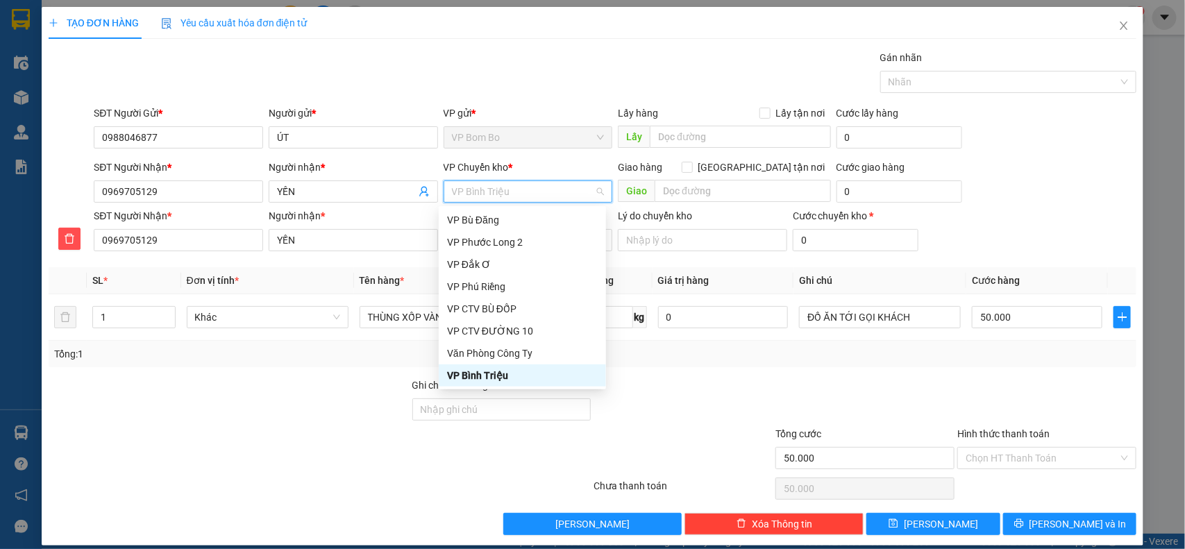
click at [512, 375] on div "VP Bình Triệu" at bounding box center [522, 375] width 151 height 15
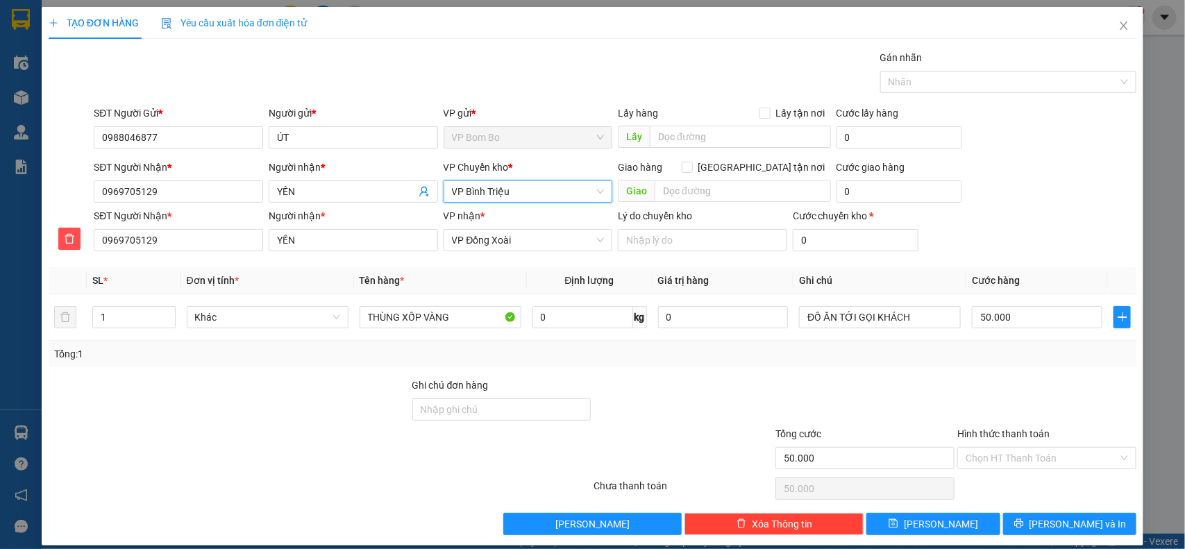
click at [522, 193] on span "VP Bình Triệu" at bounding box center [528, 191] width 153 height 21
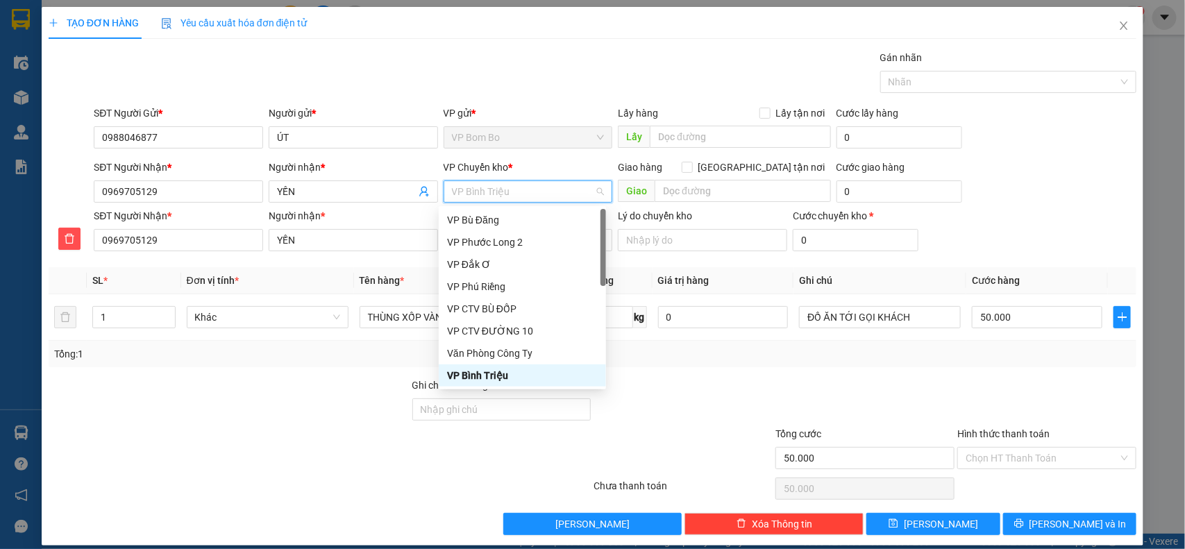
click at [522, 193] on span "VP Bình Triệu" at bounding box center [528, 191] width 153 height 21
type input "Đ"
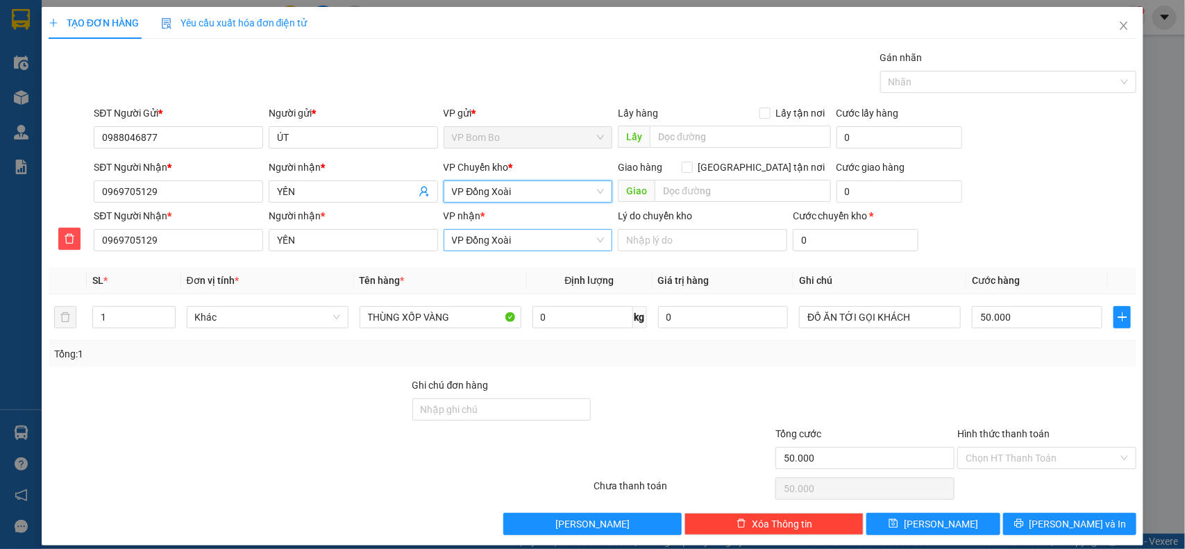
click at [518, 234] on span "VP Đồng Xoài" at bounding box center [528, 240] width 153 height 21
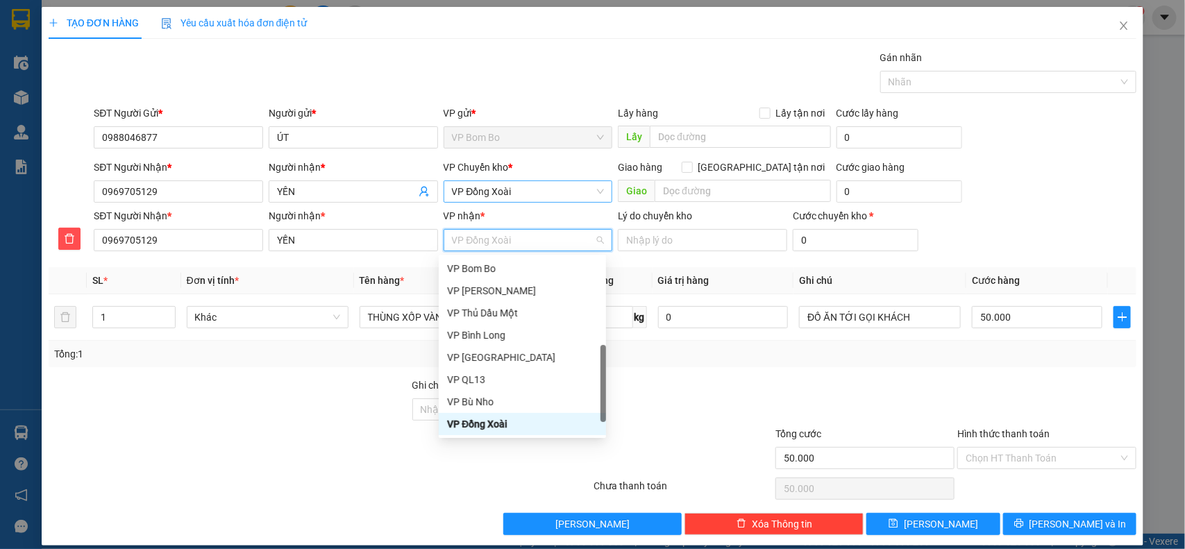
type input "B"
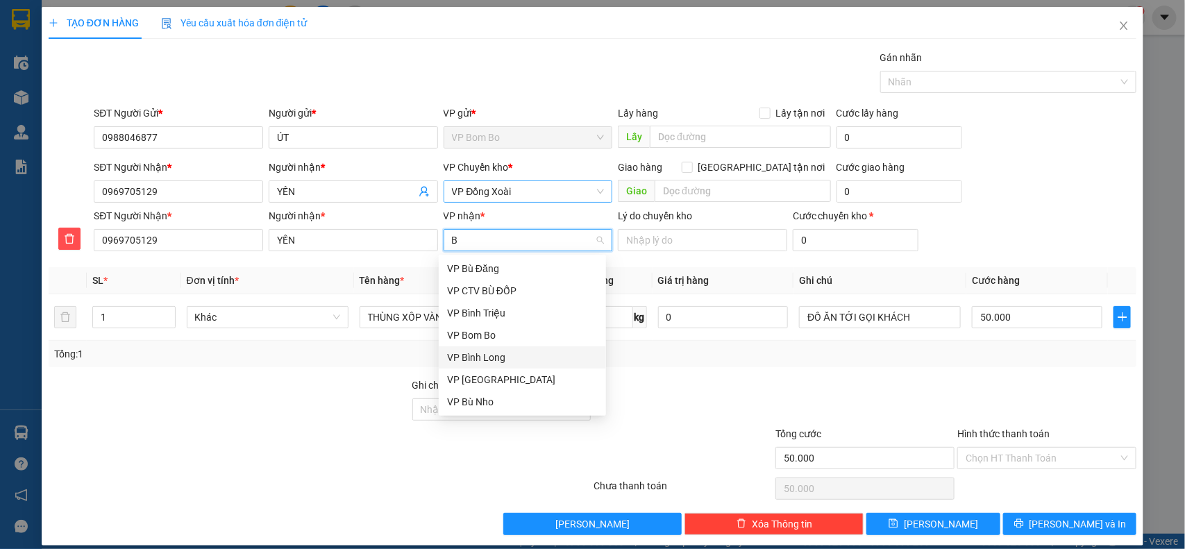
scroll to position [15, 0]
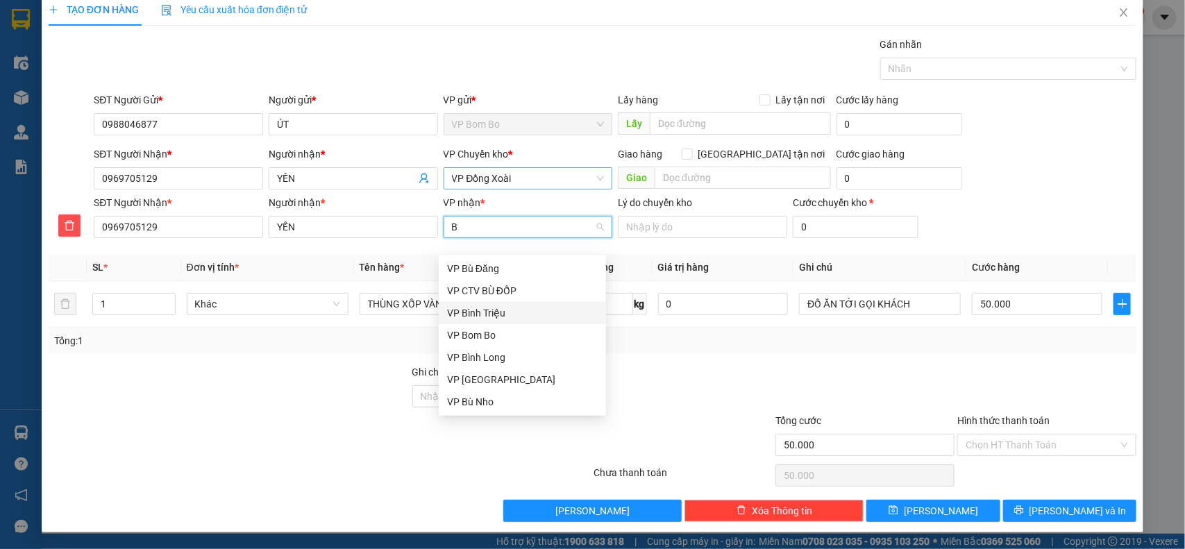
click at [519, 307] on div "VP Bình Triệu" at bounding box center [522, 312] width 151 height 15
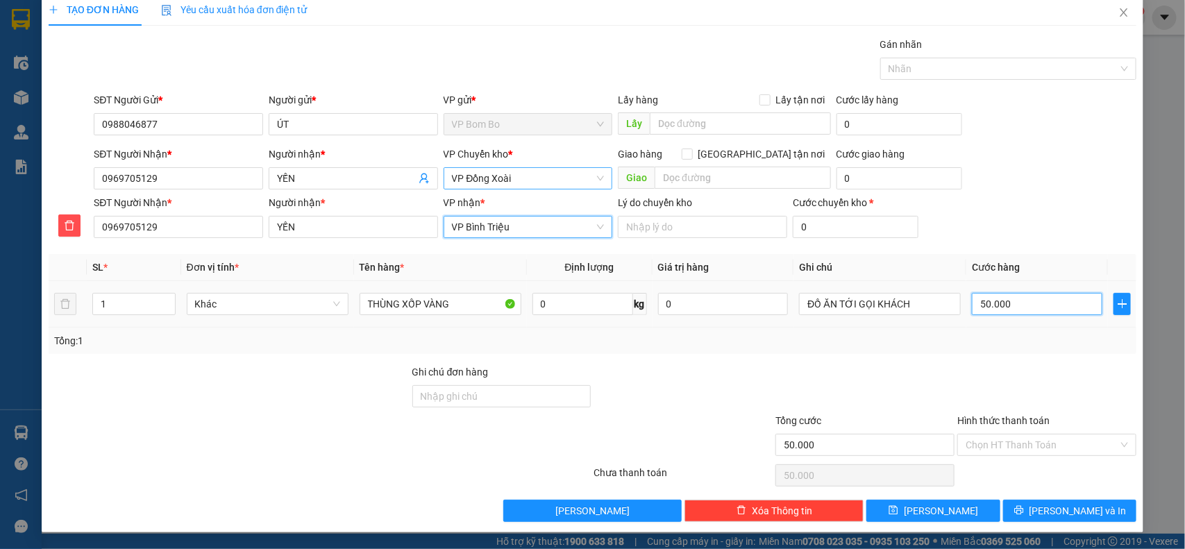
click at [1040, 303] on input "50.000" at bounding box center [1037, 304] width 130 height 22
type input "00.004"
type input "4"
type input "0.000.040"
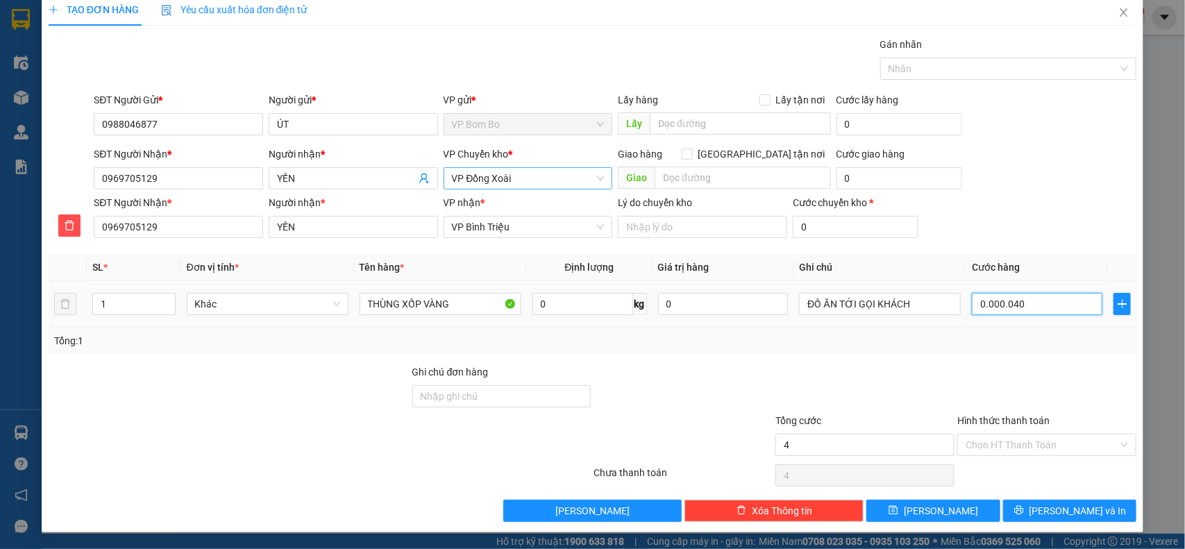
type input "40"
type input "0.000.040"
click at [1078, 439] on input "Hình thức thanh toán" at bounding box center [1041, 444] width 153 height 21
type input "40.000"
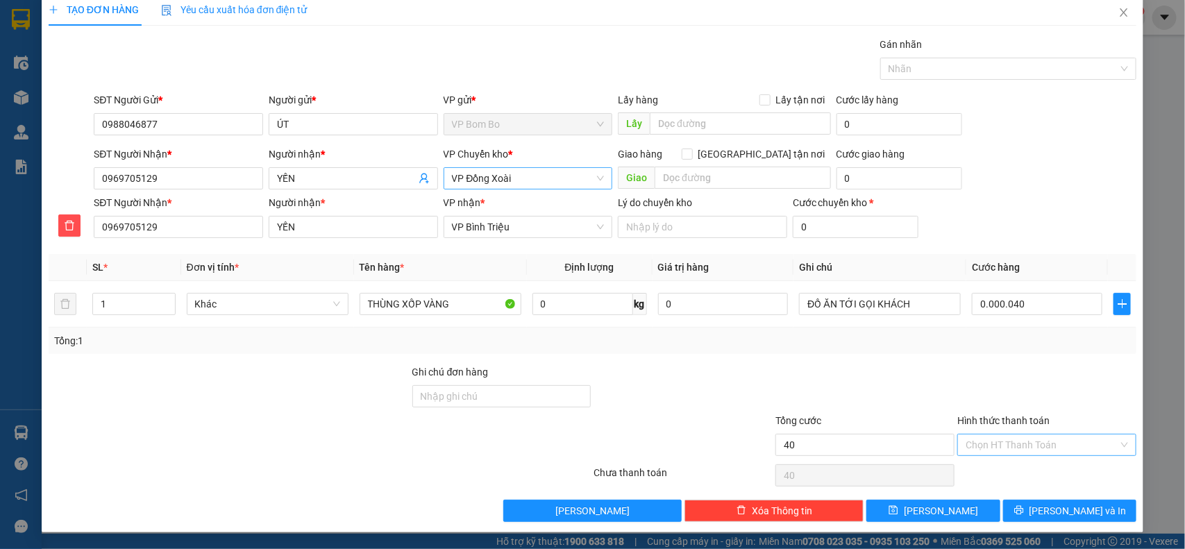
type input "40.000"
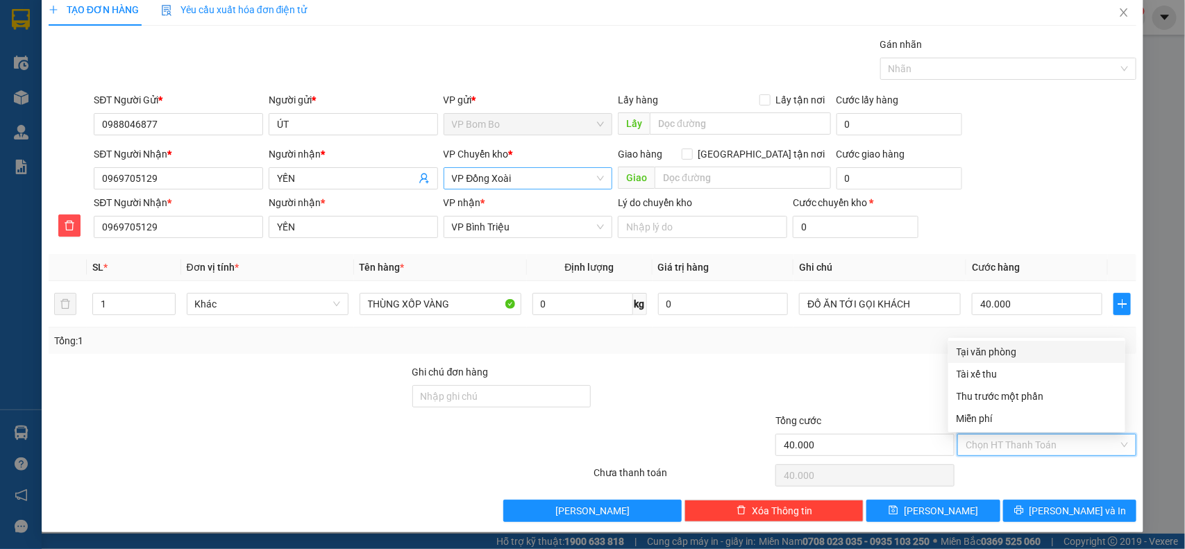
click at [1004, 355] on div "Tại văn phòng" at bounding box center [1036, 351] width 160 height 15
type input "0"
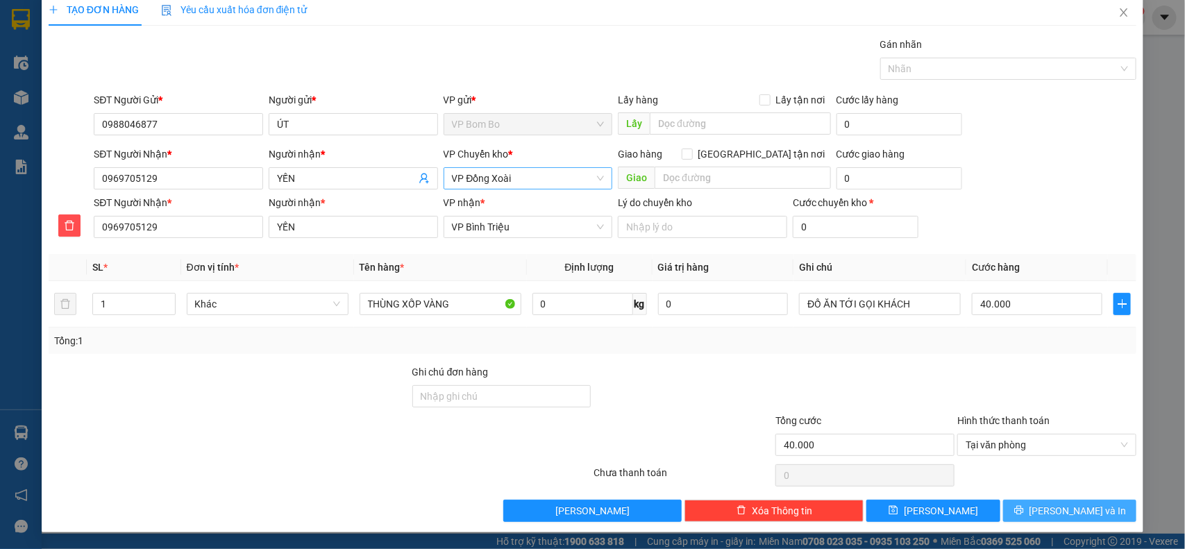
click at [1081, 511] on span "[PERSON_NAME] và In" at bounding box center [1077, 510] width 97 height 15
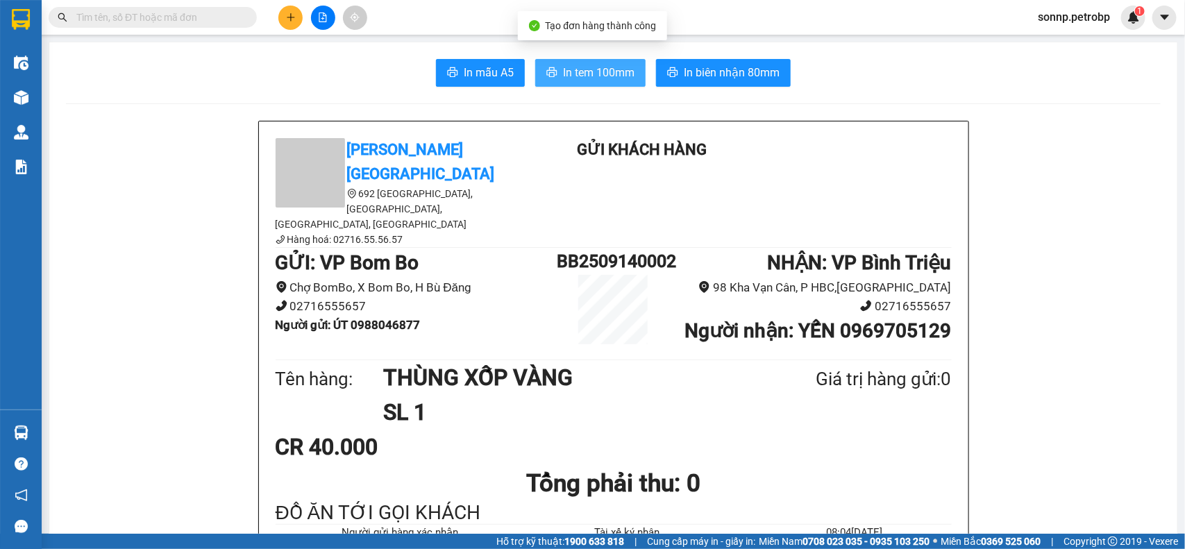
click at [616, 71] on span "In tem 100mm" at bounding box center [598, 72] width 71 height 17
